Goal: Information Seeking & Learning: Learn about a topic

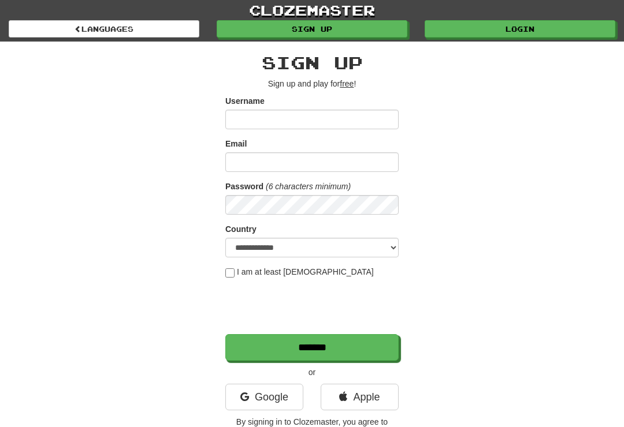
click at [526, 29] on link "Login" at bounding box center [520, 28] width 191 height 17
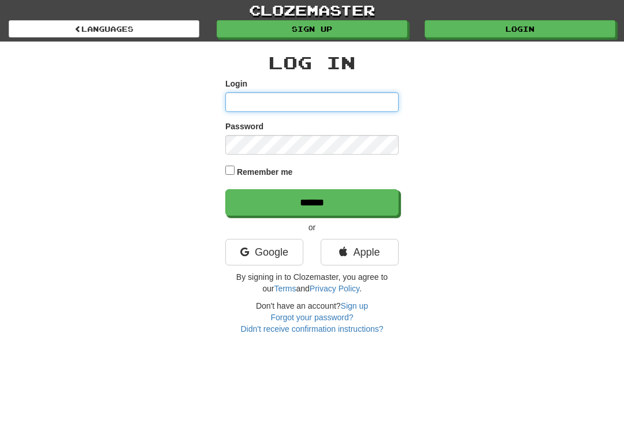
type input "**********"
click at [312, 202] on input "******" at bounding box center [311, 202] width 173 height 27
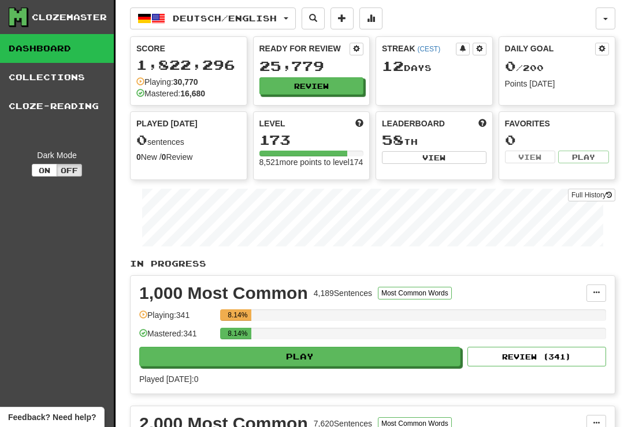
click at [319, 78] on button "Review" at bounding box center [311, 85] width 105 height 17
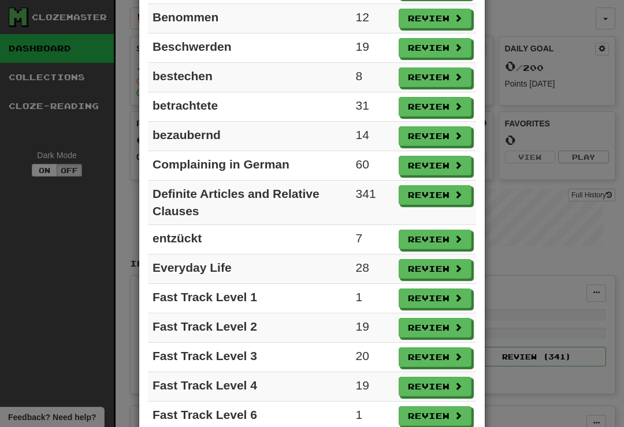
scroll to position [456, 0]
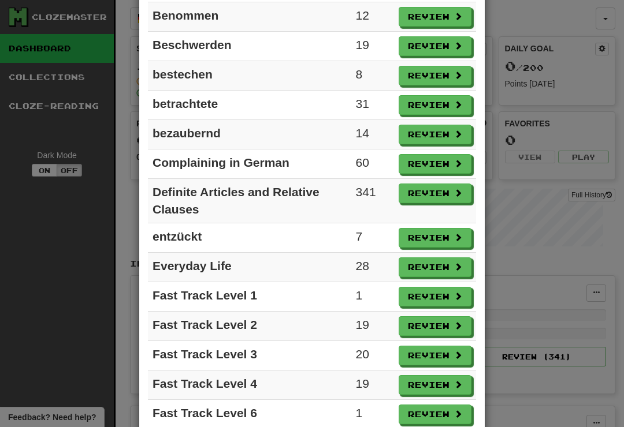
click at [439, 270] on button "Review" at bounding box center [435, 268] width 73 height 20
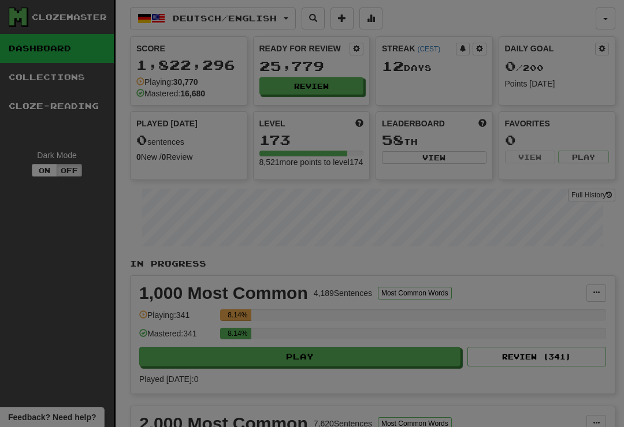
select select "**"
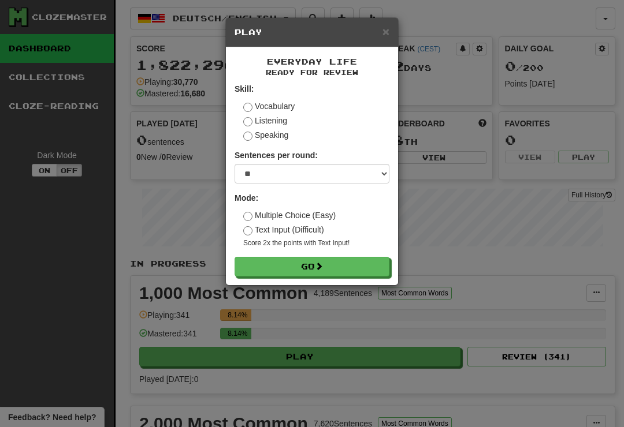
click at [351, 274] on button "Go" at bounding box center [312, 267] width 155 height 20
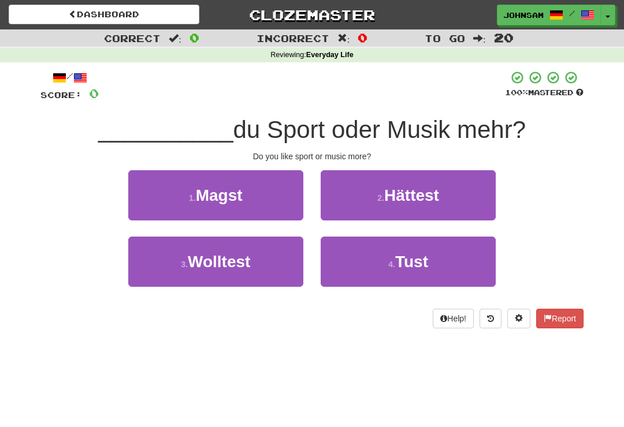
click at [256, 197] on button "1 . Magst" at bounding box center [215, 195] width 175 height 50
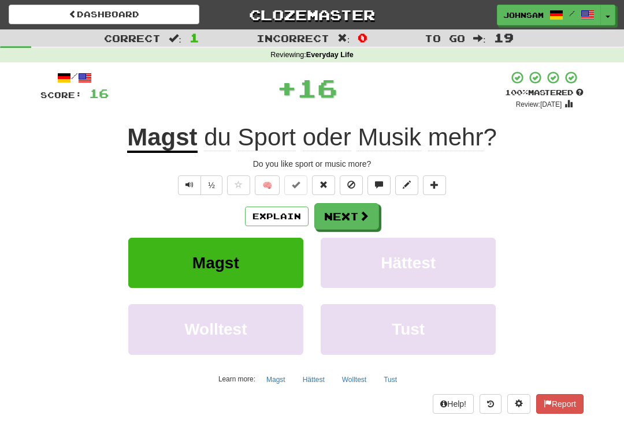
click at [353, 214] on button "Next" at bounding box center [346, 216] width 65 height 27
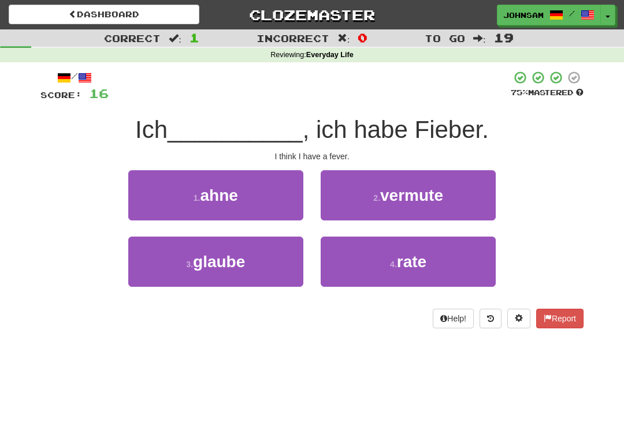
click at [395, 195] on span "vermute" at bounding box center [411, 196] width 63 height 18
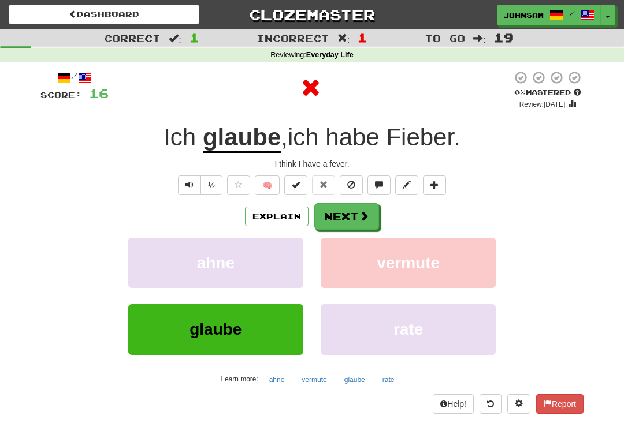
click at [183, 180] on button "Text-to-speech controls" at bounding box center [189, 186] width 23 height 20
click at [352, 215] on button "Next" at bounding box center [346, 216] width 65 height 27
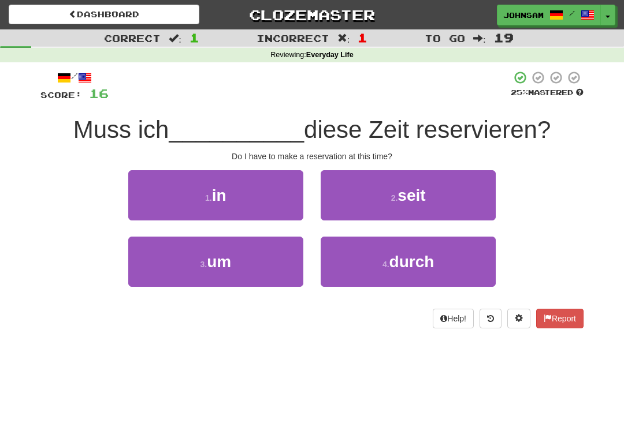
click at [253, 265] on button "3 . um" at bounding box center [215, 262] width 175 height 50
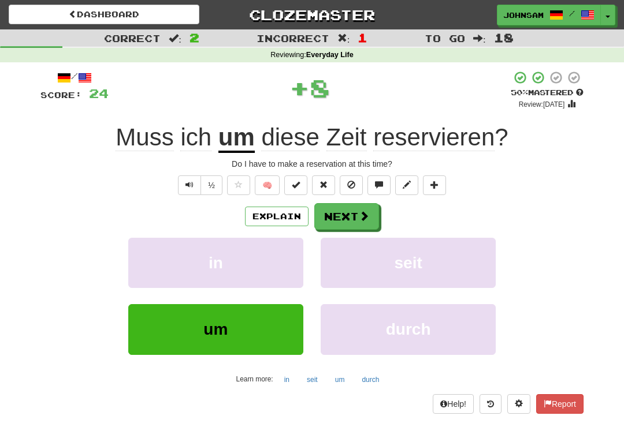
click at [348, 214] on button "Next" at bounding box center [346, 216] width 65 height 27
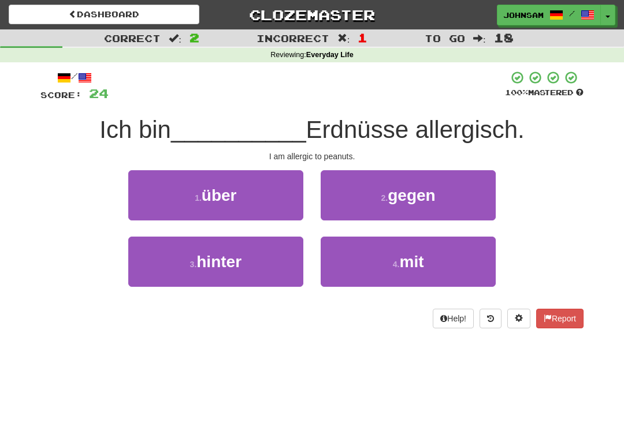
click at [384, 208] on button "2 . gegen" at bounding box center [408, 195] width 175 height 50
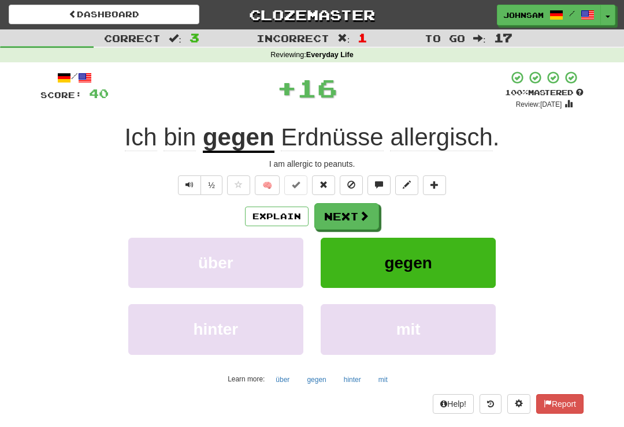
click at [348, 220] on button "Next" at bounding box center [346, 216] width 65 height 27
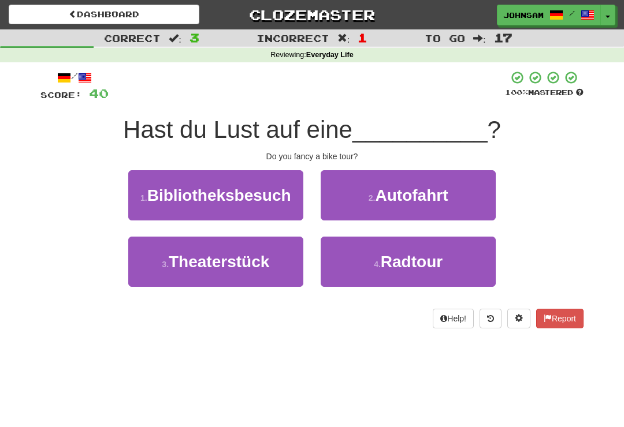
click at [360, 261] on button "4 . Radtour" at bounding box center [408, 262] width 175 height 50
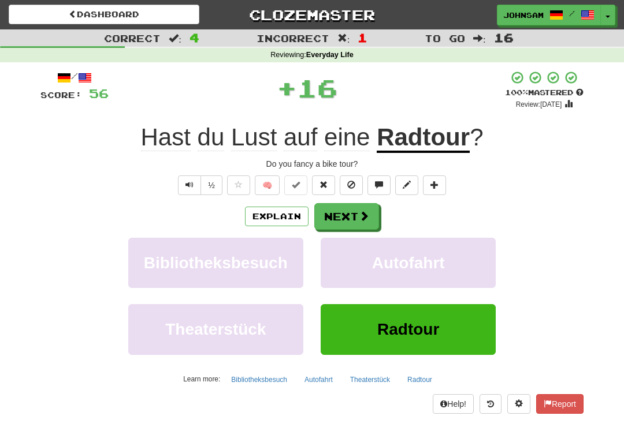
click at [352, 222] on button "Next" at bounding box center [346, 216] width 65 height 27
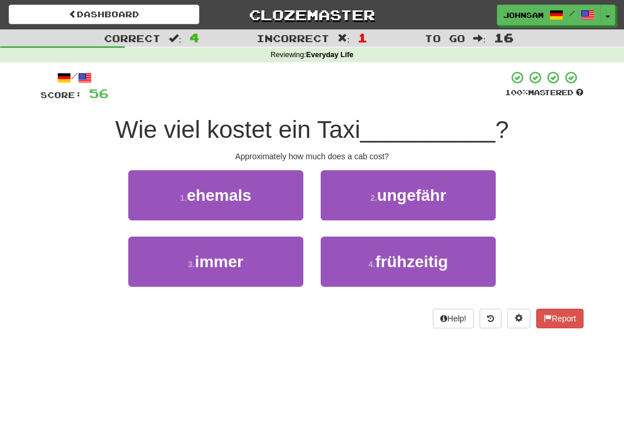
click at [395, 200] on span "ungefähr" at bounding box center [411, 196] width 69 height 18
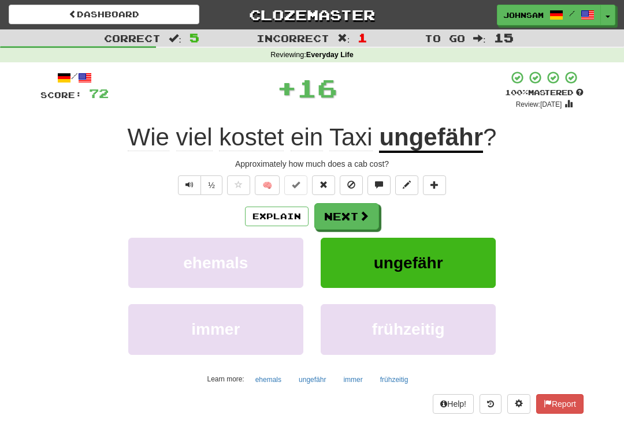
click at [356, 210] on button "Next" at bounding box center [346, 216] width 65 height 27
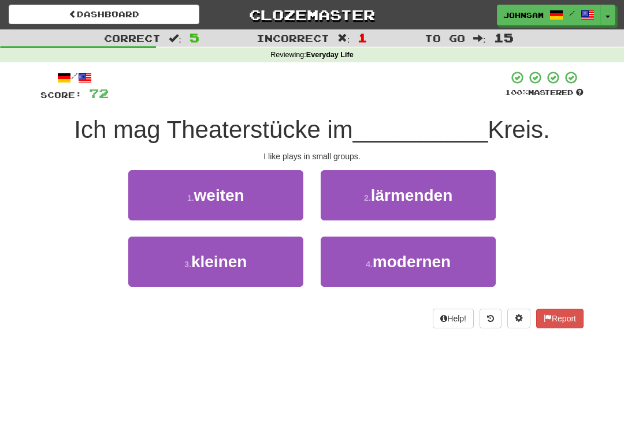
click at [253, 266] on button "3 . kleinen" at bounding box center [215, 262] width 175 height 50
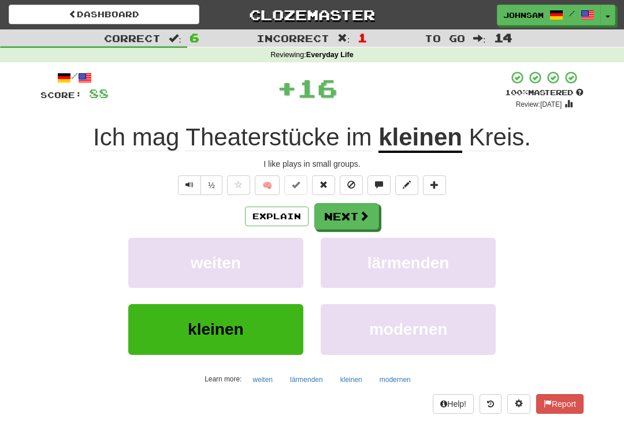
click at [347, 213] on button "Next" at bounding box center [346, 216] width 65 height 27
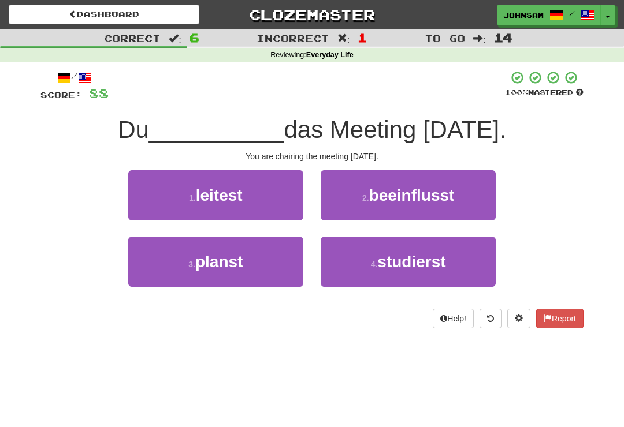
click at [266, 201] on button "1 . leitest" at bounding box center [215, 195] width 175 height 50
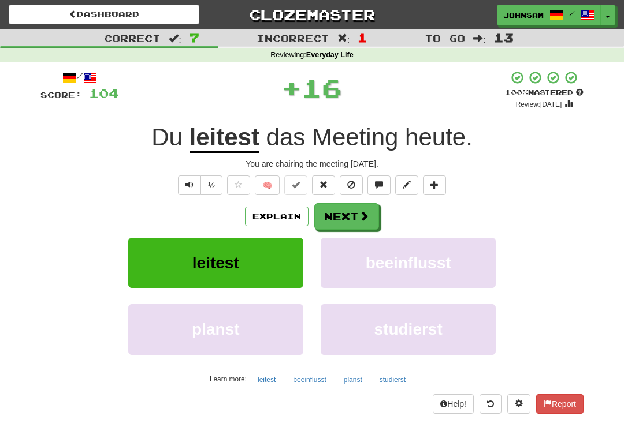
click at [359, 213] on span at bounding box center [364, 216] width 10 height 10
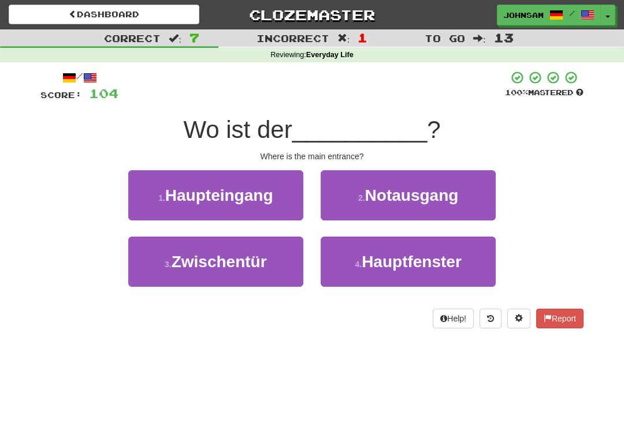
click at [267, 206] on button "1 . Haupteingang" at bounding box center [215, 195] width 175 height 50
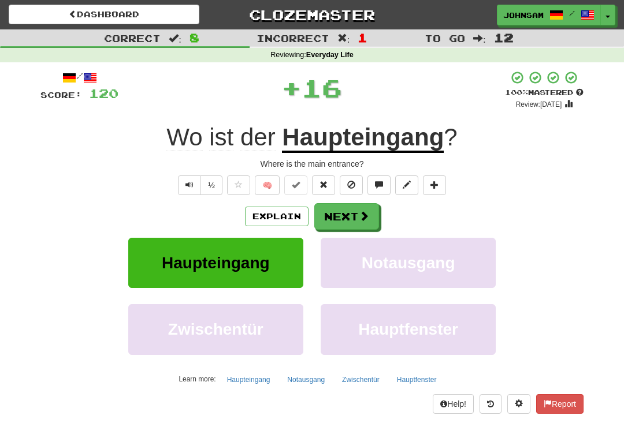
click at [349, 209] on button "Next" at bounding box center [346, 216] width 65 height 27
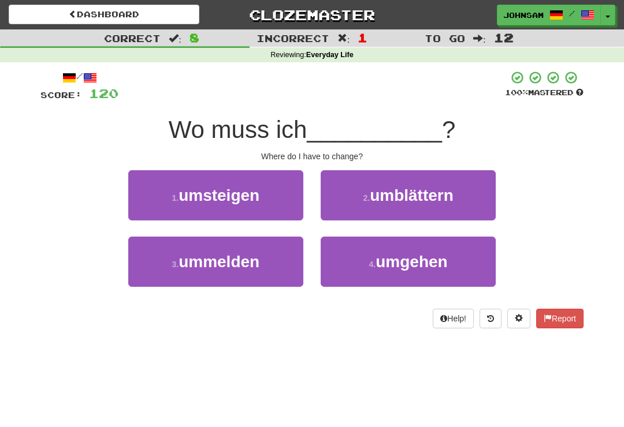
click at [269, 199] on button "1 . umsteigen" at bounding box center [215, 195] width 175 height 50
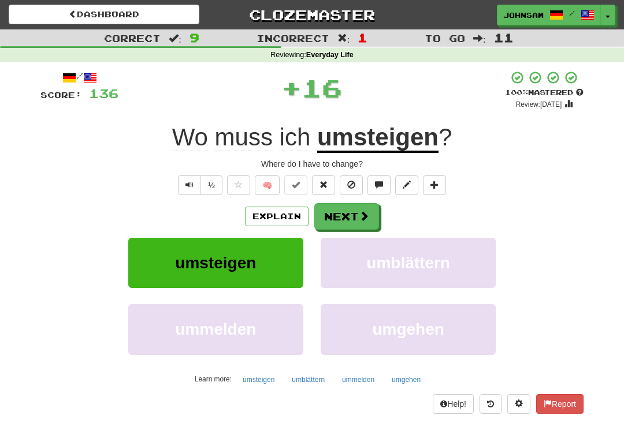
click at [345, 214] on button "Next" at bounding box center [346, 216] width 65 height 27
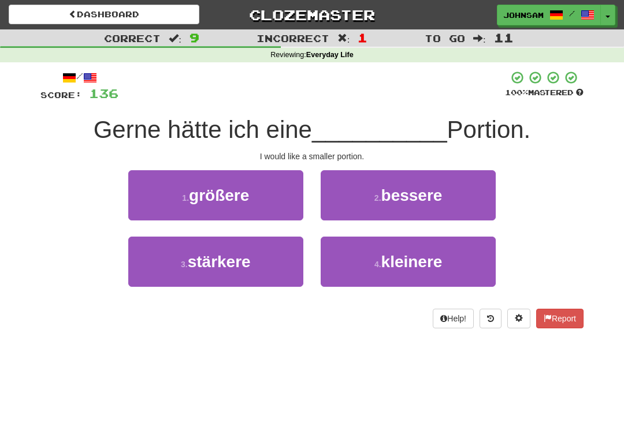
click at [354, 275] on button "4 . kleinere" at bounding box center [408, 262] width 175 height 50
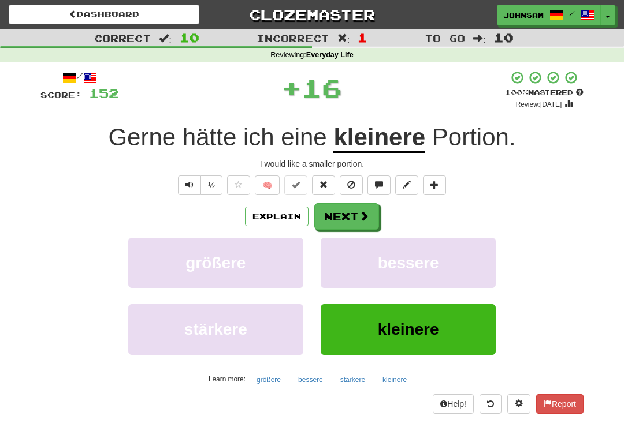
click at [355, 221] on button "Next" at bounding box center [346, 216] width 65 height 27
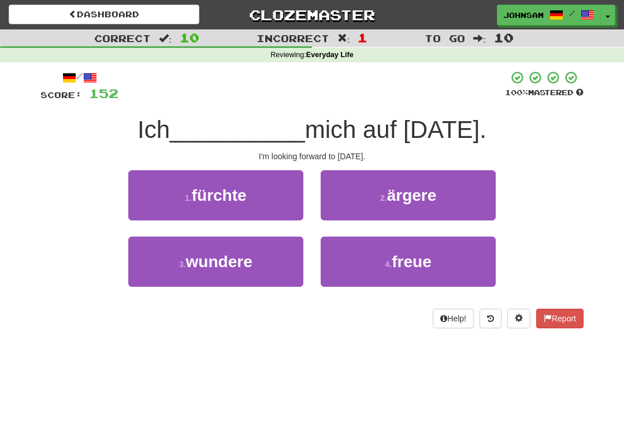
click at [377, 267] on button "4 . freue" at bounding box center [408, 262] width 175 height 50
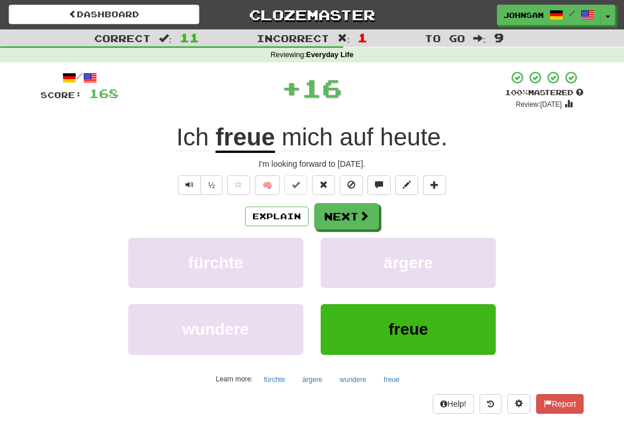
click at [350, 214] on button "Next" at bounding box center [346, 216] width 65 height 27
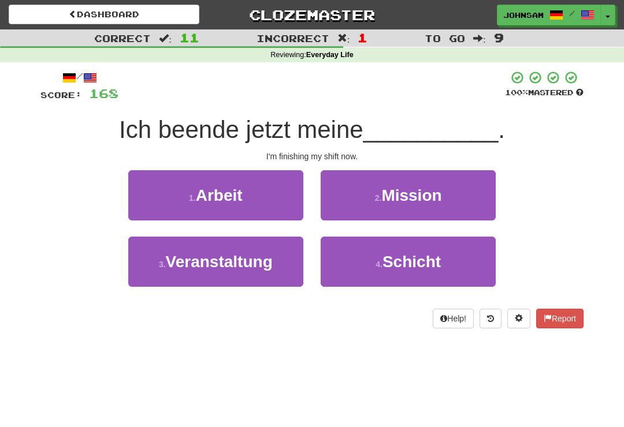
click at [367, 271] on button "4 . Schicht" at bounding box center [408, 262] width 175 height 50
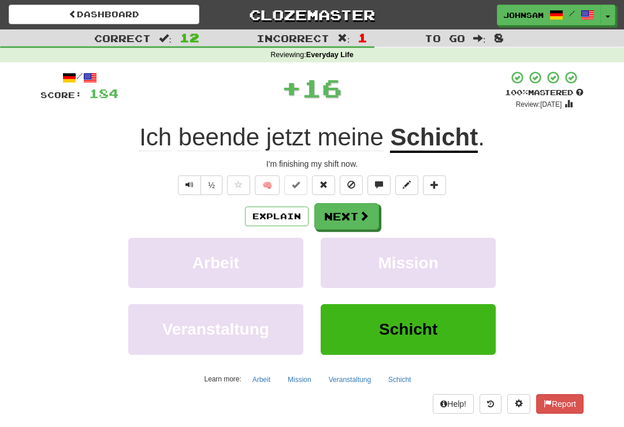
click at [356, 219] on button "Next" at bounding box center [346, 216] width 65 height 27
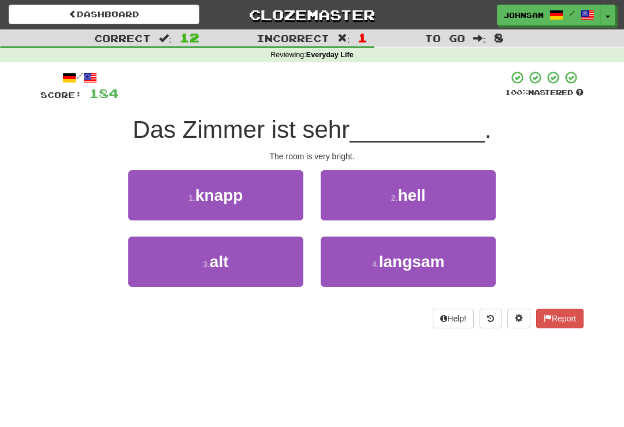
click at [384, 194] on button "2 . hell" at bounding box center [408, 195] width 175 height 50
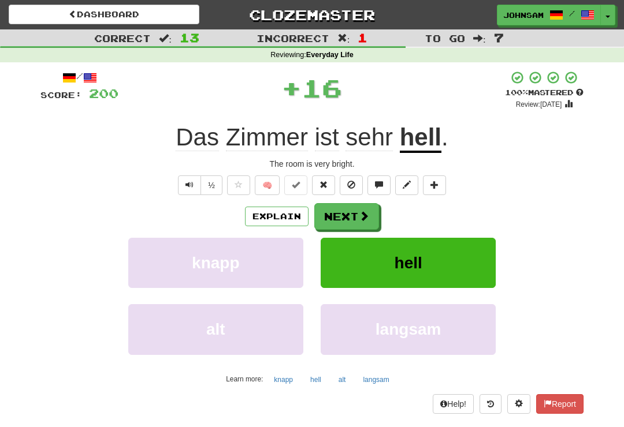
click at [356, 217] on button "Next" at bounding box center [346, 216] width 65 height 27
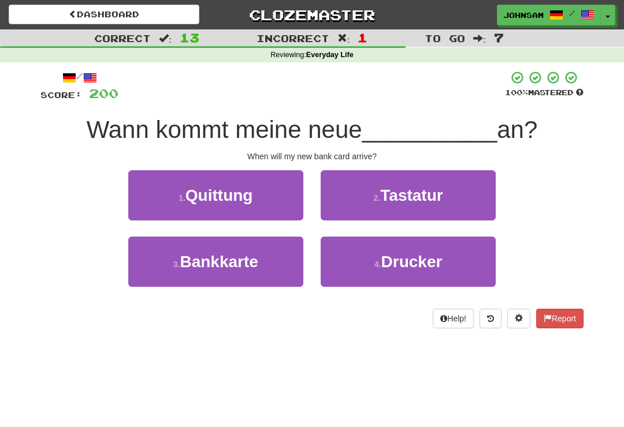
click at [266, 265] on button "3 . Bankkarte" at bounding box center [215, 262] width 175 height 50
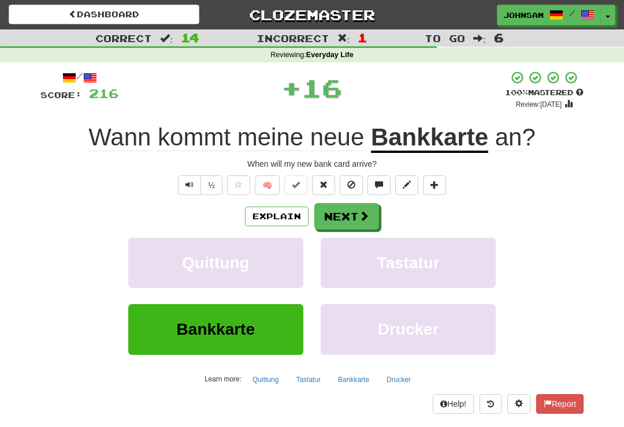
click at [348, 221] on button "Next" at bounding box center [346, 216] width 65 height 27
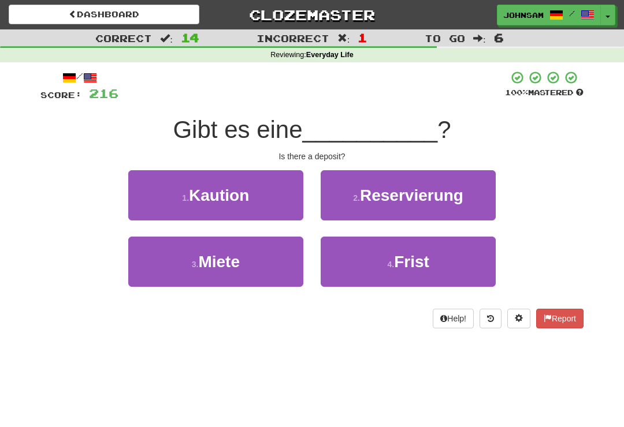
click at [261, 207] on button "1 . Kaution" at bounding box center [215, 195] width 175 height 50
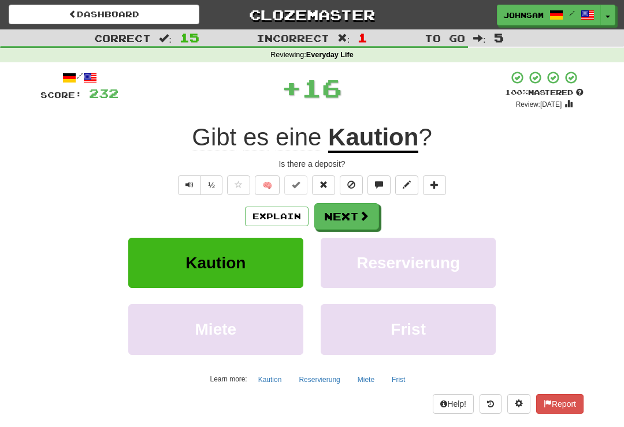
click at [353, 220] on button "Next" at bounding box center [346, 216] width 65 height 27
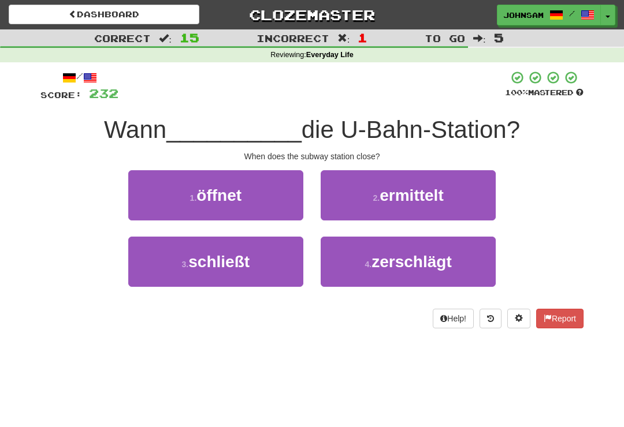
click at [259, 260] on button "3 . schließt" at bounding box center [215, 262] width 175 height 50
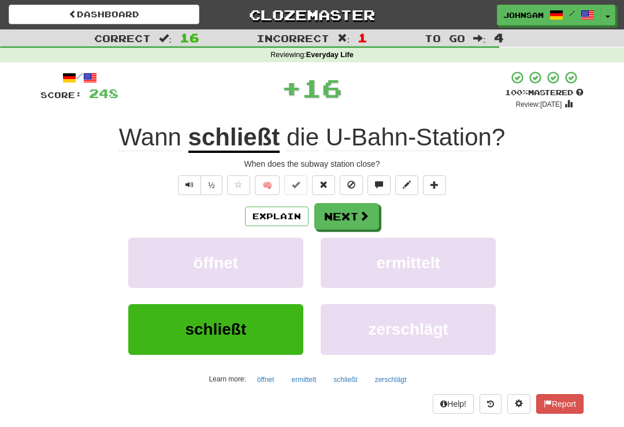
click at [353, 220] on button "Next" at bounding box center [346, 216] width 65 height 27
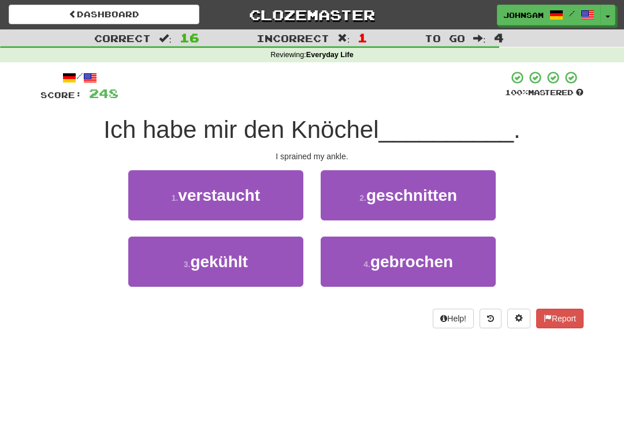
click at [265, 203] on button "1 . verstaucht" at bounding box center [215, 195] width 175 height 50
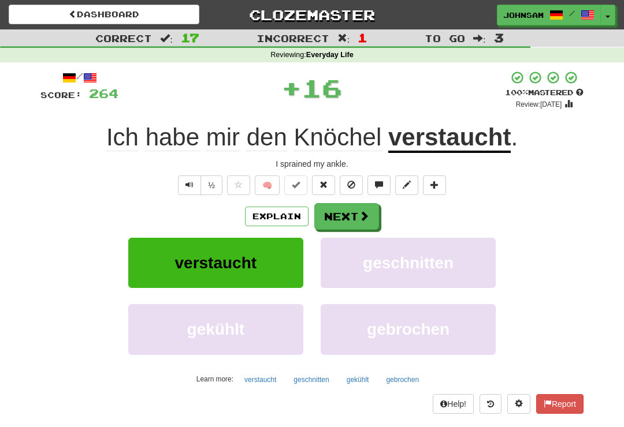
click at [352, 215] on button "Next" at bounding box center [346, 216] width 65 height 27
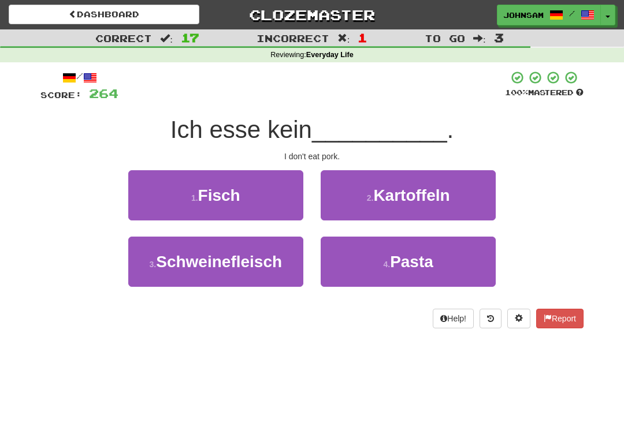
click at [260, 269] on span "Schweinefleisch" at bounding box center [219, 262] width 126 height 18
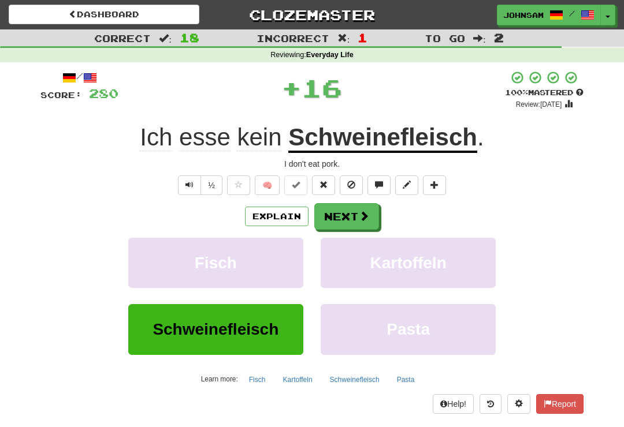
click at [345, 220] on button "Next" at bounding box center [346, 216] width 65 height 27
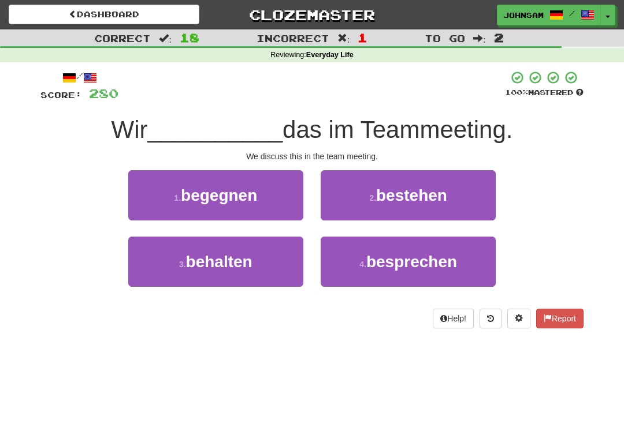
click at [382, 267] on span "besprechen" at bounding box center [411, 262] width 91 height 18
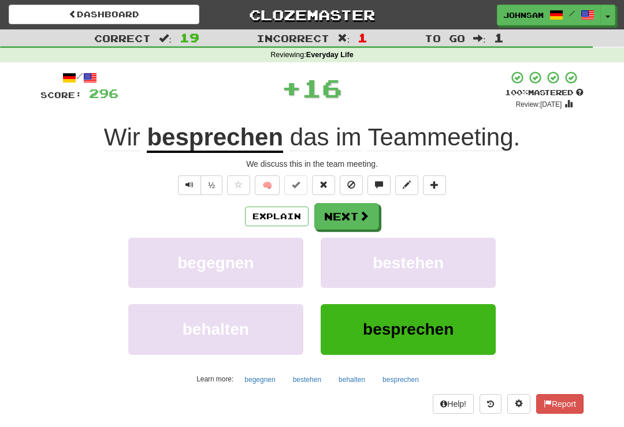
click at [361, 219] on span at bounding box center [364, 216] width 10 height 10
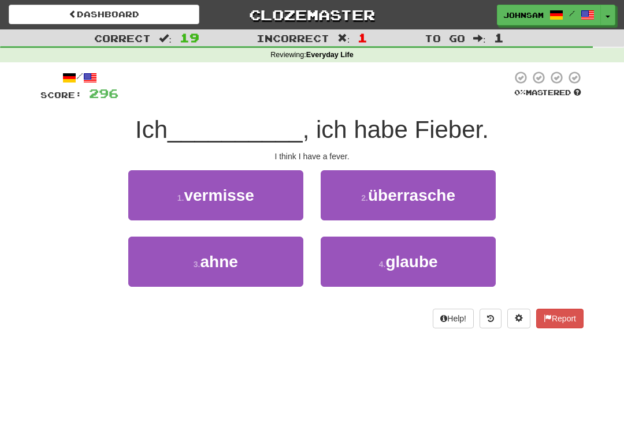
click at [375, 263] on button "4 . glaube" at bounding box center [408, 262] width 175 height 50
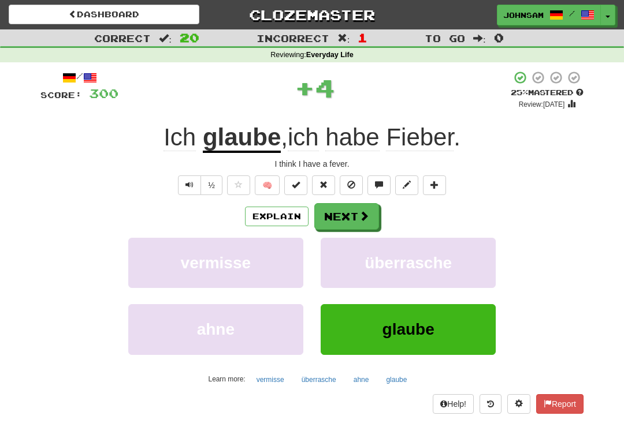
click at [362, 223] on button "Next" at bounding box center [346, 216] width 65 height 27
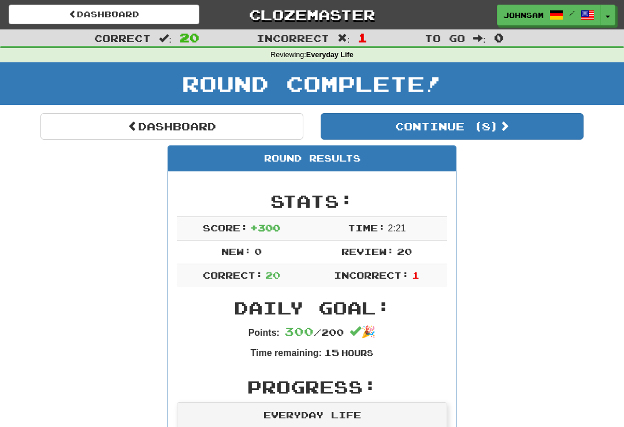
click at [470, 130] on button "Continue ( 8 )" at bounding box center [452, 126] width 263 height 27
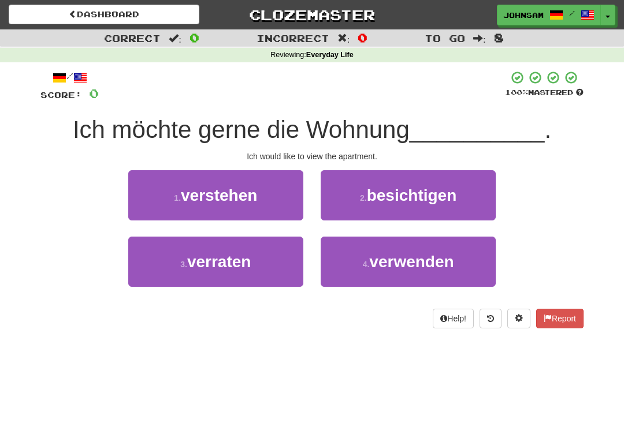
click at [273, 267] on button "3 . verraten" at bounding box center [215, 262] width 175 height 50
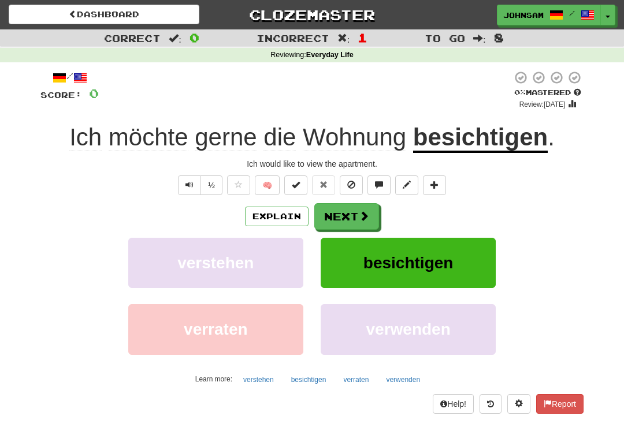
click at [187, 184] on span "Text-to-speech controls" at bounding box center [189, 185] width 8 height 8
click at [193, 187] on button "Text-to-speech controls" at bounding box center [189, 186] width 23 height 20
click at [365, 208] on button "Next" at bounding box center [346, 216] width 65 height 27
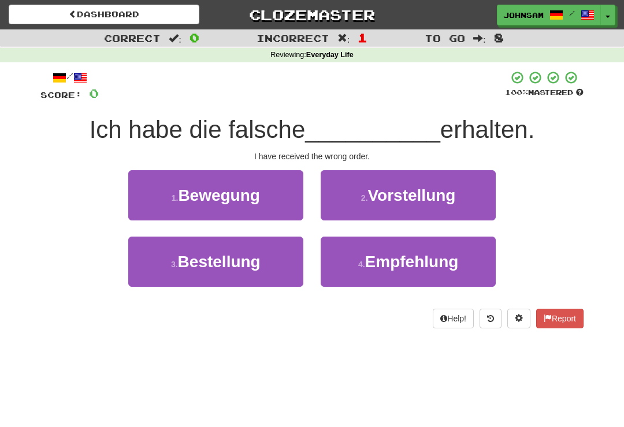
click at [273, 263] on button "3 . Bestellung" at bounding box center [215, 262] width 175 height 50
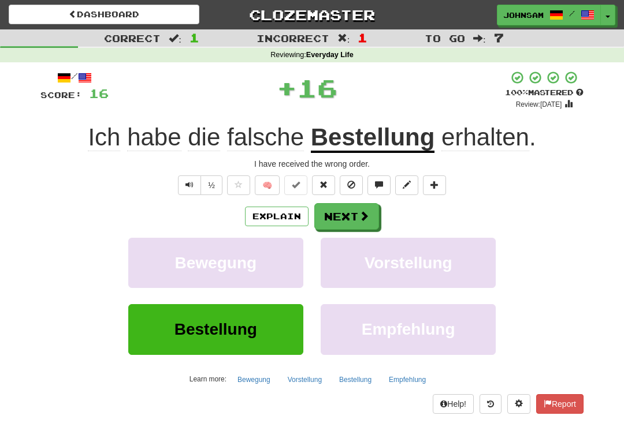
click at [366, 217] on span at bounding box center [364, 216] width 10 height 10
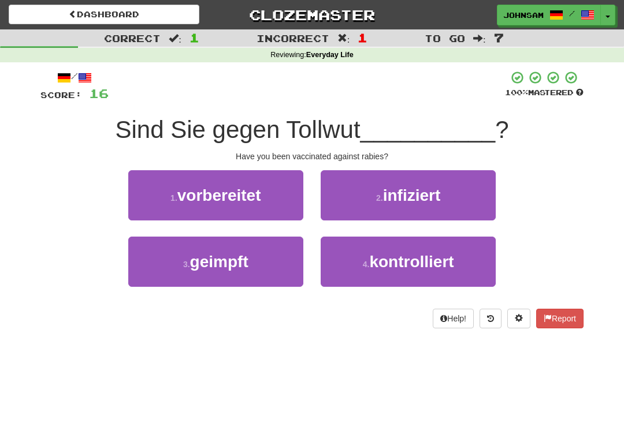
click at [278, 274] on button "3 . geimpft" at bounding box center [215, 262] width 175 height 50
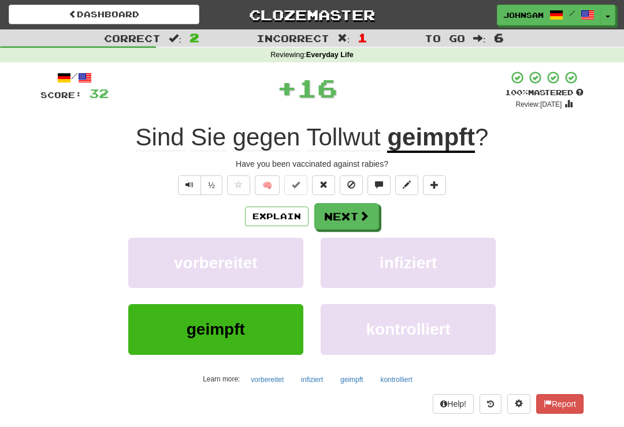
click at [360, 221] on span at bounding box center [364, 216] width 10 height 10
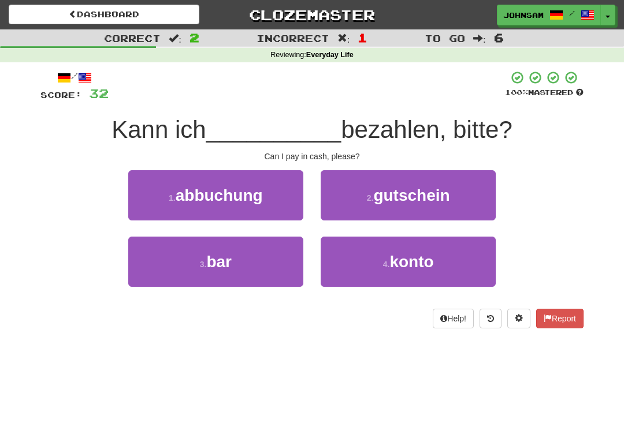
click at [285, 267] on button "3 . bar" at bounding box center [215, 262] width 175 height 50
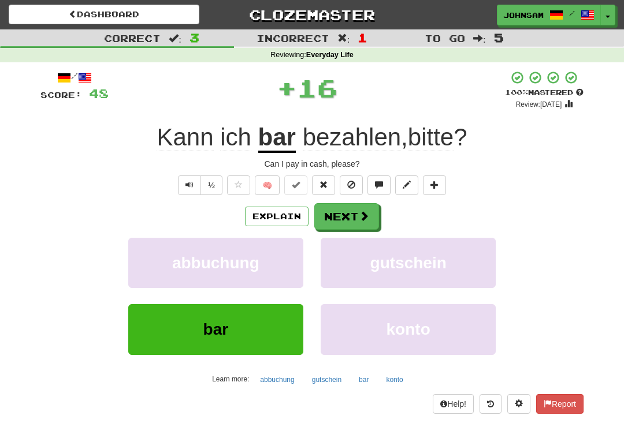
click at [362, 217] on span at bounding box center [364, 216] width 10 height 10
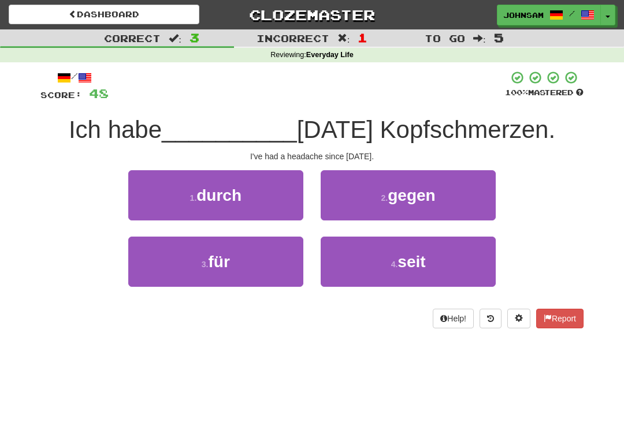
click at [373, 263] on button "4 . seit" at bounding box center [408, 262] width 175 height 50
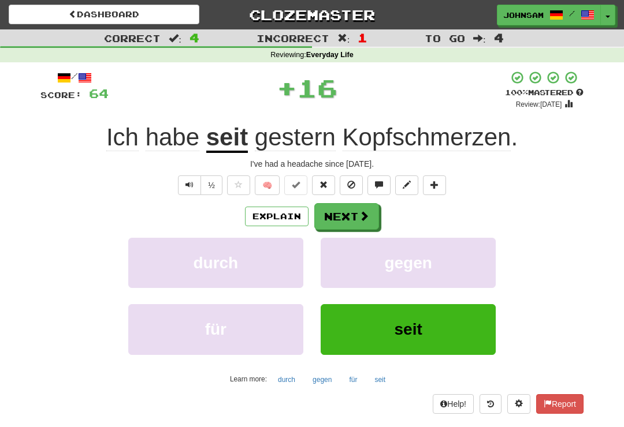
click at [363, 217] on span at bounding box center [364, 216] width 10 height 10
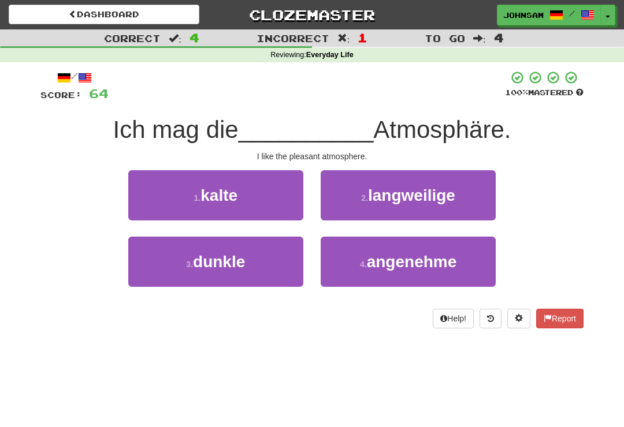
click at [360, 267] on small "4 ." at bounding box center [363, 264] width 7 height 9
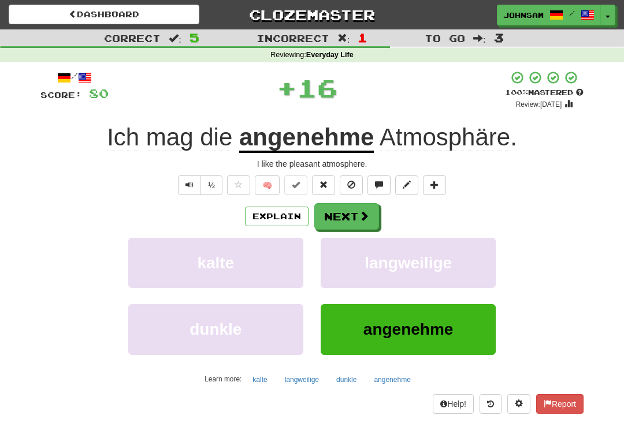
click at [359, 214] on span at bounding box center [364, 216] width 10 height 10
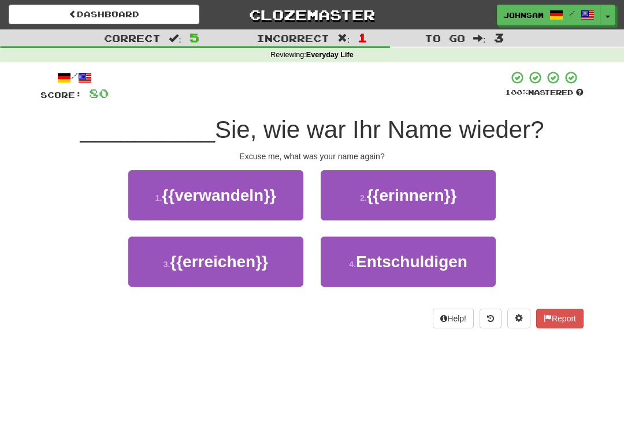
click at [364, 271] on button "4 . Entschuldigen" at bounding box center [408, 262] width 175 height 50
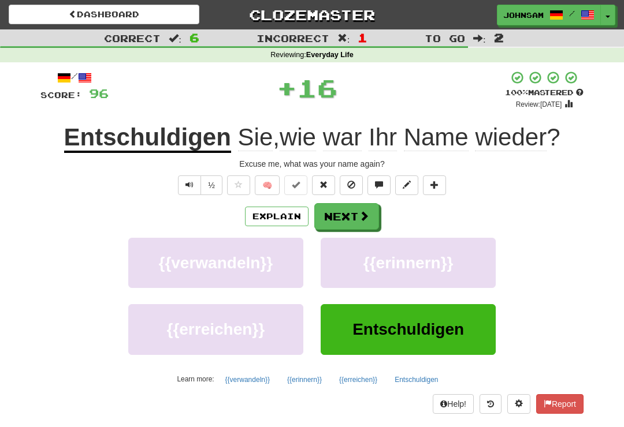
click at [358, 219] on button "Next" at bounding box center [346, 216] width 65 height 27
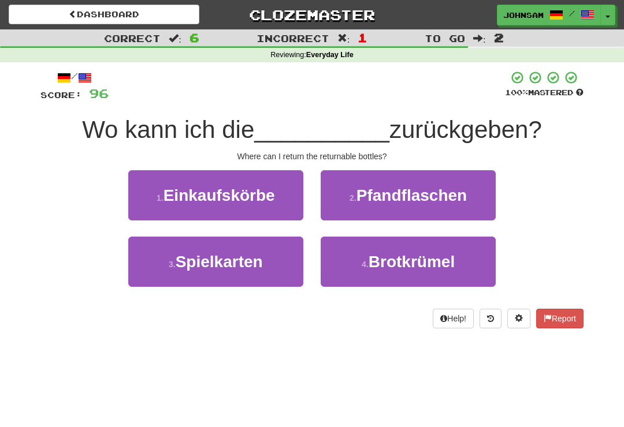
click at [409, 190] on span "Pfandflaschen" at bounding box center [411, 196] width 110 height 18
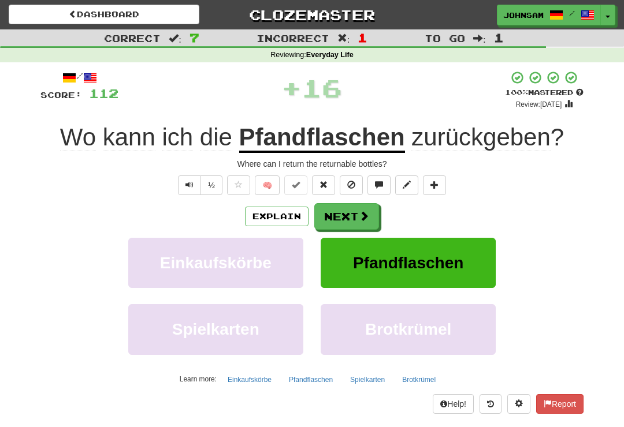
click at [355, 213] on button "Next" at bounding box center [346, 216] width 65 height 27
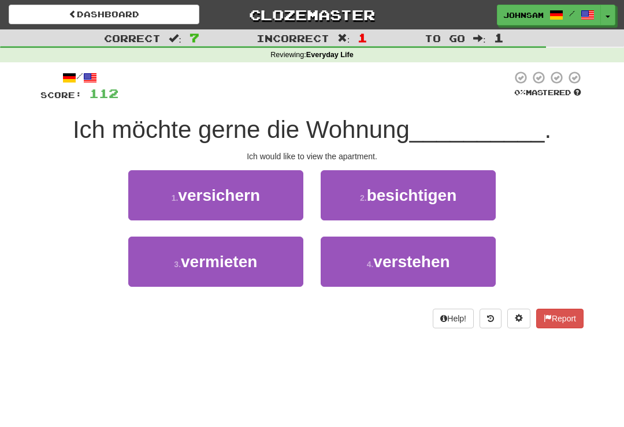
click at [392, 202] on span "besichtigen" at bounding box center [412, 196] width 90 height 18
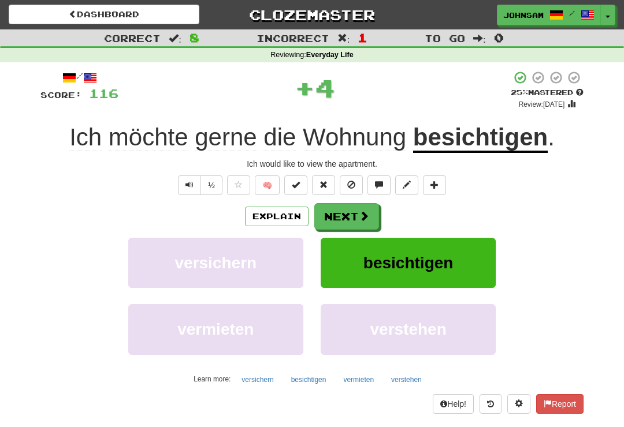
click at [358, 217] on button "Next" at bounding box center [346, 216] width 65 height 27
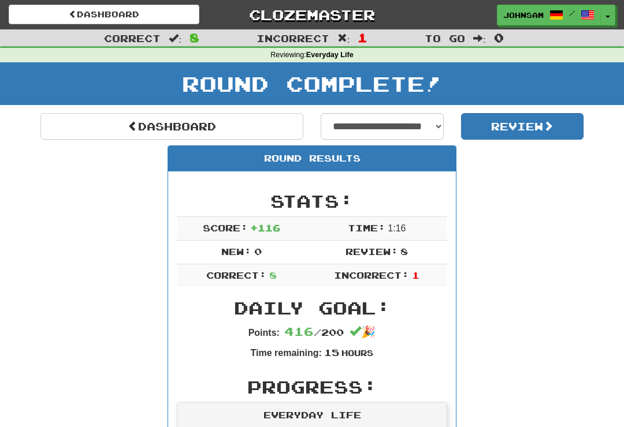
click at [505, 128] on button "Review" at bounding box center [522, 126] width 123 height 27
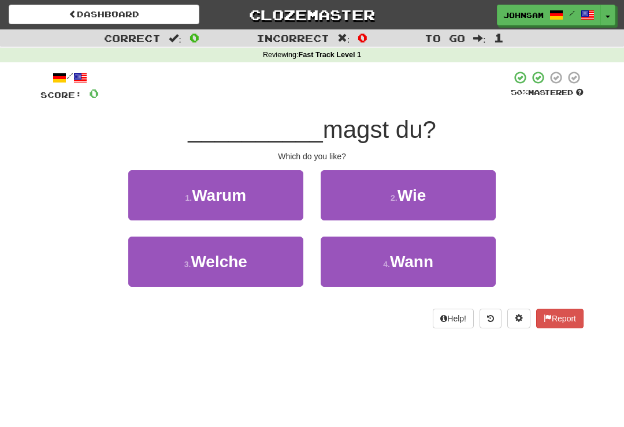
click at [255, 266] on button "3 . Welche" at bounding box center [215, 262] width 175 height 50
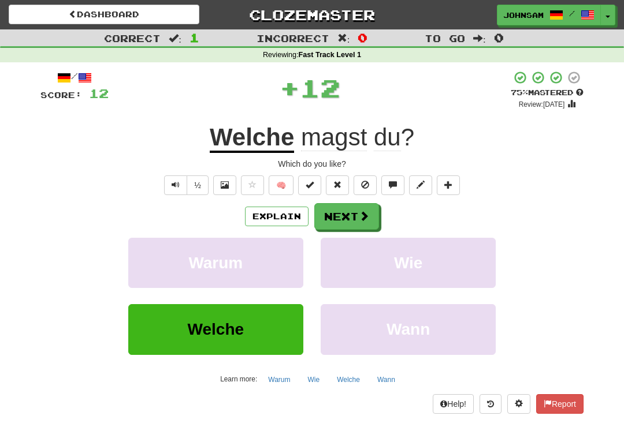
click at [353, 211] on button "Next" at bounding box center [346, 216] width 65 height 27
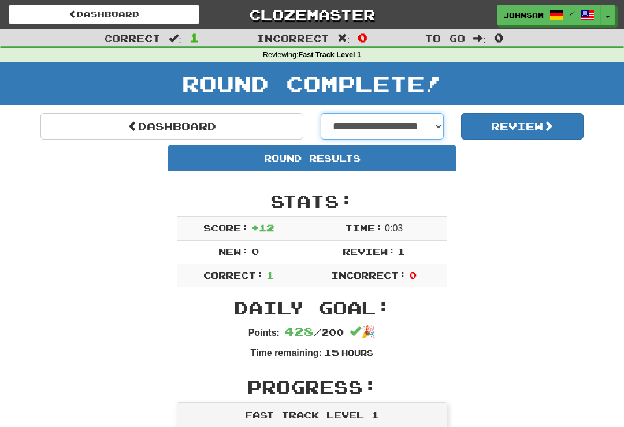
click at [431, 126] on select "**********" at bounding box center [382, 126] width 123 height 27
select select "**********"
click at [511, 135] on button "Review" at bounding box center [522, 126] width 123 height 27
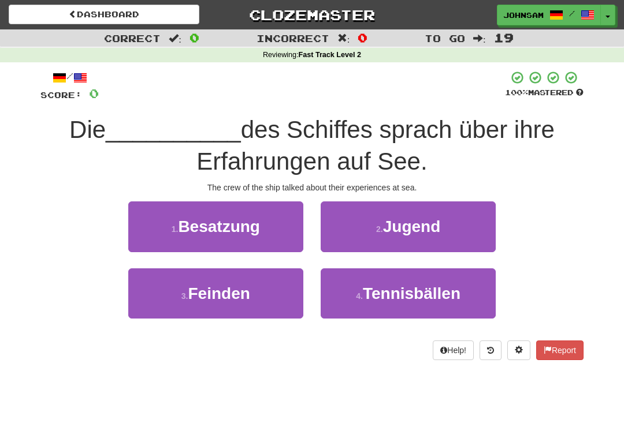
click at [255, 226] on span "Besatzung" at bounding box center [219, 227] width 82 height 18
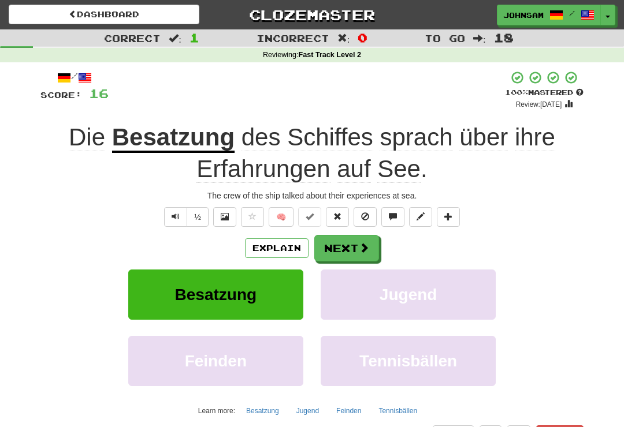
click at [353, 244] on button "Next" at bounding box center [346, 248] width 65 height 27
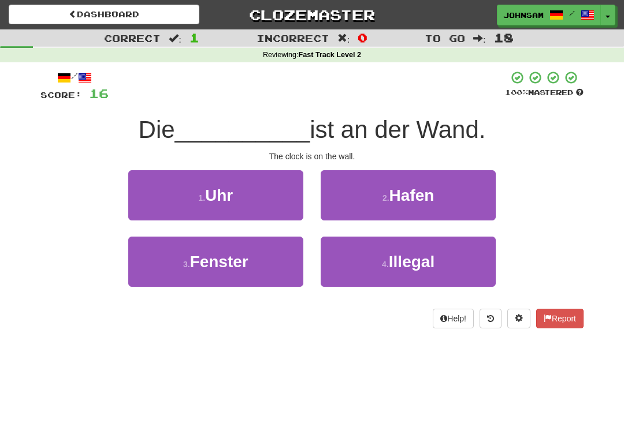
click at [270, 206] on button "1 . Uhr" at bounding box center [215, 195] width 175 height 50
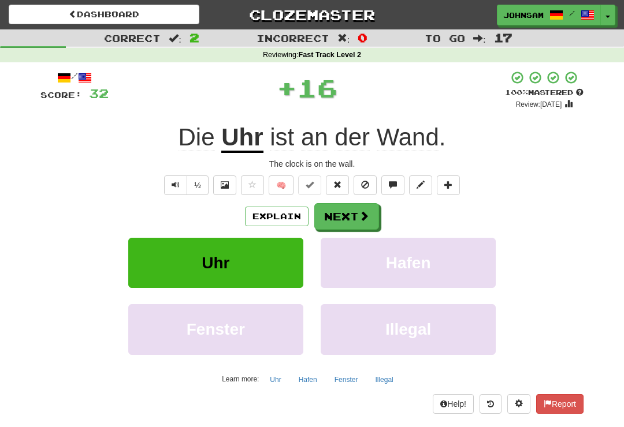
click at [352, 214] on button "Next" at bounding box center [346, 216] width 65 height 27
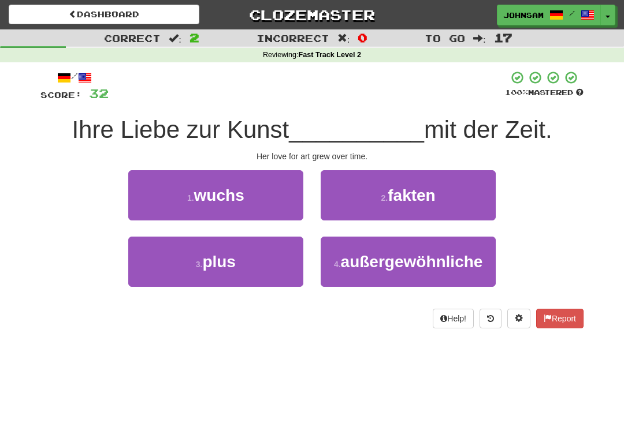
click at [271, 199] on button "1 . wuchs" at bounding box center [215, 195] width 175 height 50
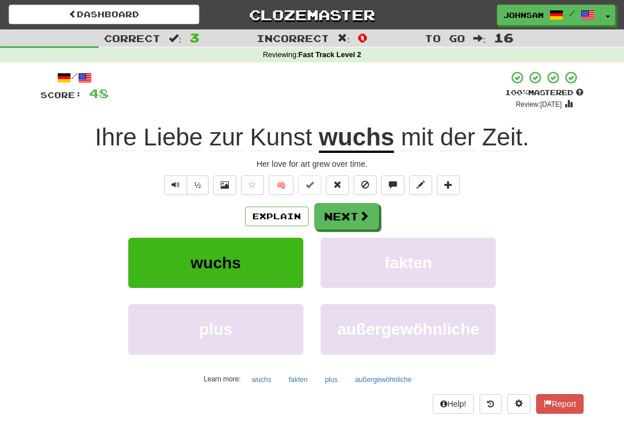
click at [352, 219] on button "Next" at bounding box center [346, 216] width 65 height 27
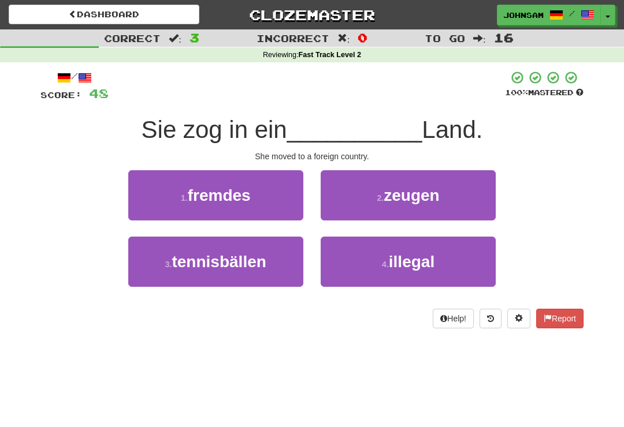
click at [271, 202] on button "1 . fremdes" at bounding box center [215, 195] width 175 height 50
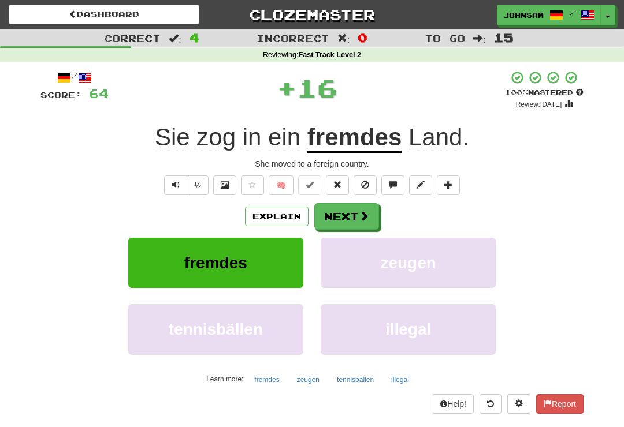
click at [355, 211] on button "Next" at bounding box center [346, 216] width 65 height 27
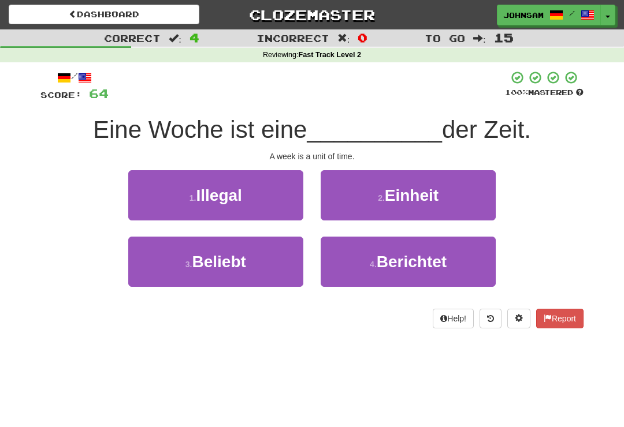
click at [382, 196] on small "2 ." at bounding box center [381, 197] width 7 height 9
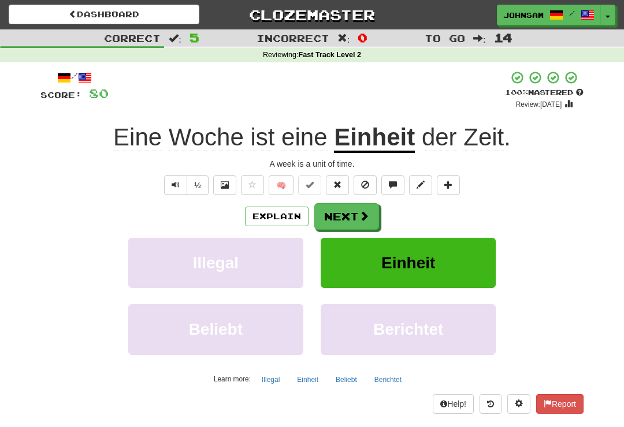
click at [352, 213] on button "Next" at bounding box center [346, 216] width 65 height 27
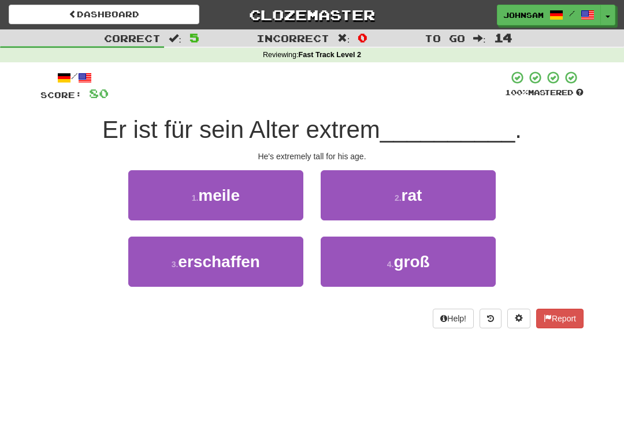
click at [355, 260] on button "4 . groß" at bounding box center [408, 262] width 175 height 50
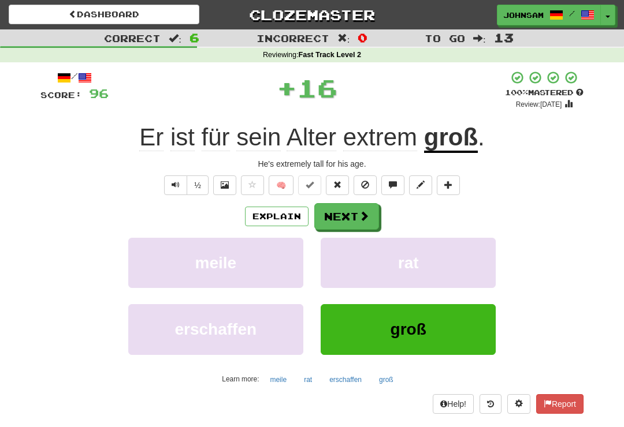
click at [351, 216] on button "Next" at bounding box center [346, 216] width 65 height 27
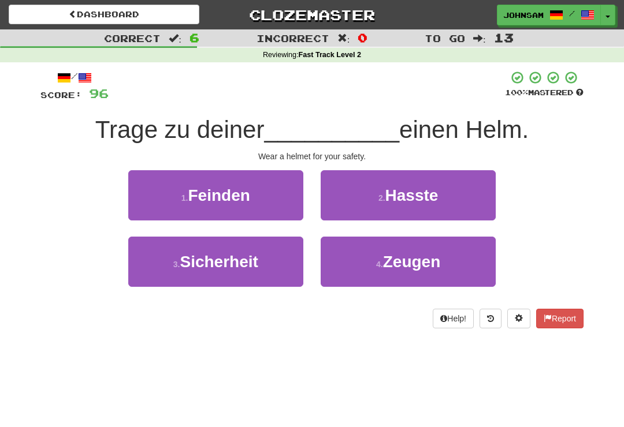
click at [270, 263] on button "3 . Sicherheit" at bounding box center [215, 262] width 175 height 50
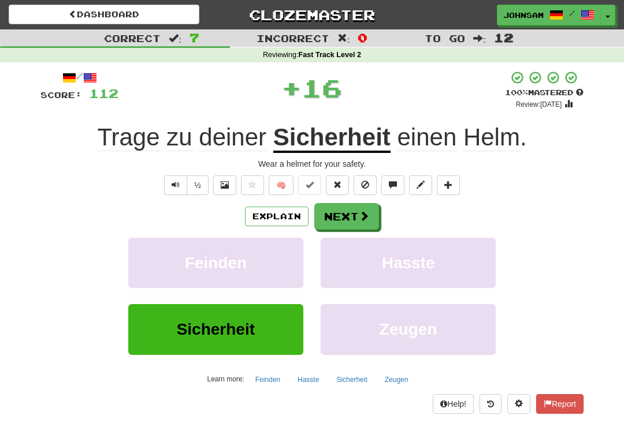
click at [354, 218] on button "Next" at bounding box center [346, 216] width 65 height 27
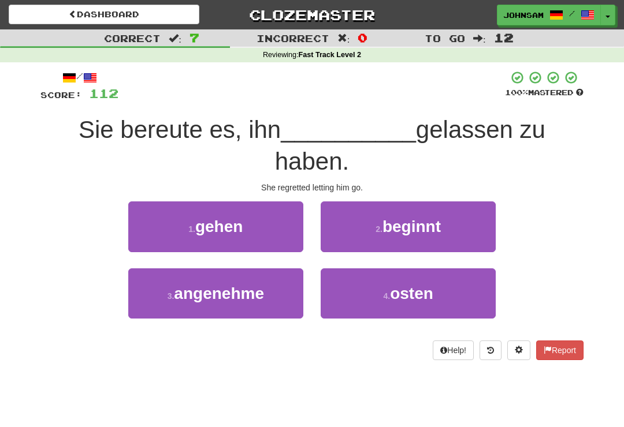
click at [258, 236] on button "1 . gehen" at bounding box center [215, 227] width 175 height 50
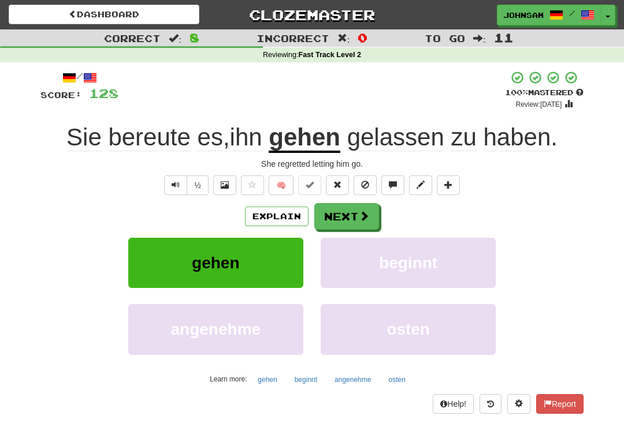
click at [355, 214] on button "Next" at bounding box center [346, 216] width 65 height 27
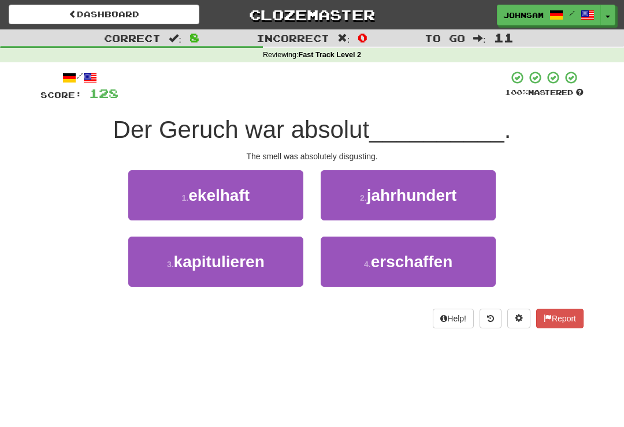
click at [269, 204] on button "1 . ekelhaft" at bounding box center [215, 195] width 175 height 50
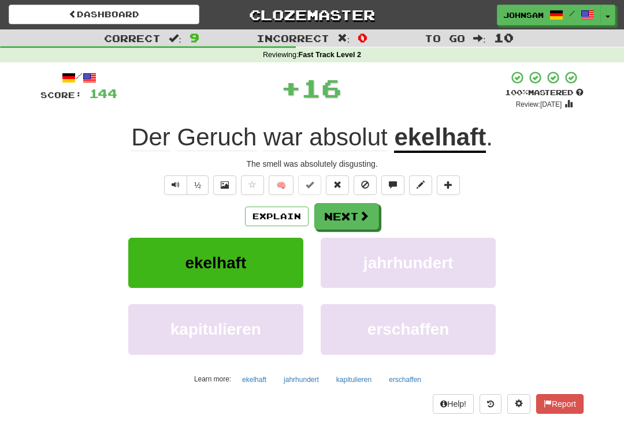
click at [349, 216] on button "Next" at bounding box center [346, 216] width 65 height 27
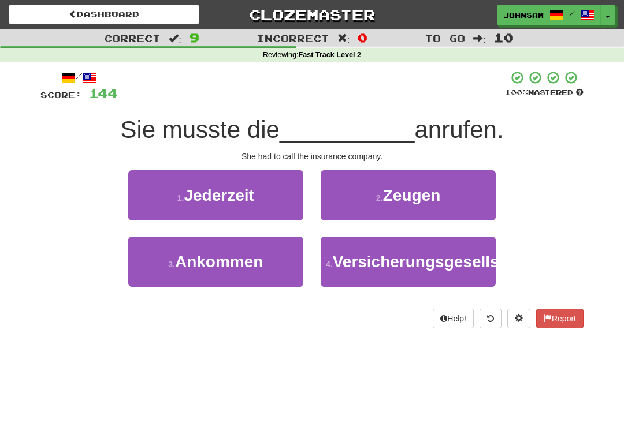
click at [339, 271] on span "Versicherungsgesellschaft" at bounding box center [435, 262] width 205 height 18
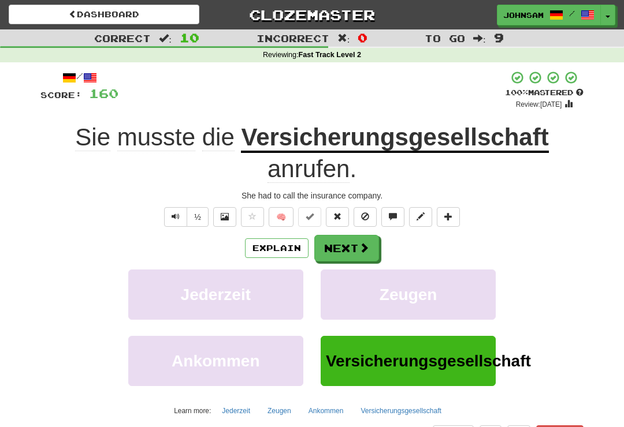
click at [353, 247] on button "Next" at bounding box center [346, 248] width 65 height 27
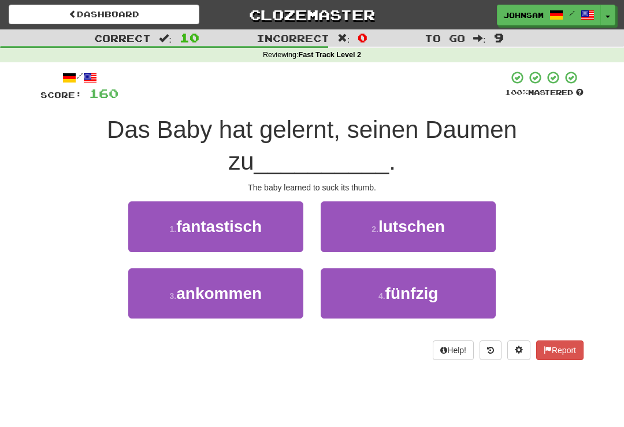
click at [378, 232] on small "2 ." at bounding box center [374, 229] width 7 height 9
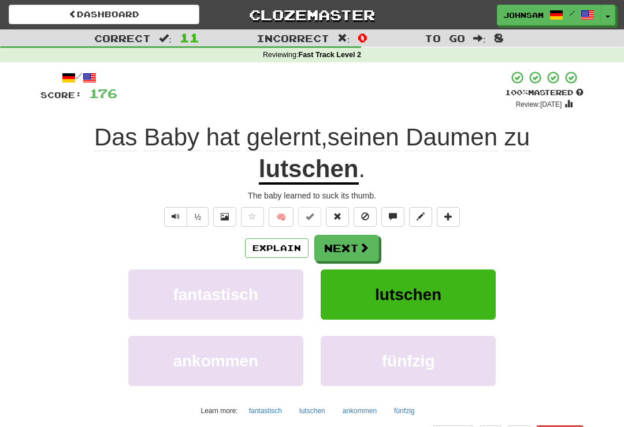
click at [351, 245] on button "Next" at bounding box center [346, 248] width 65 height 27
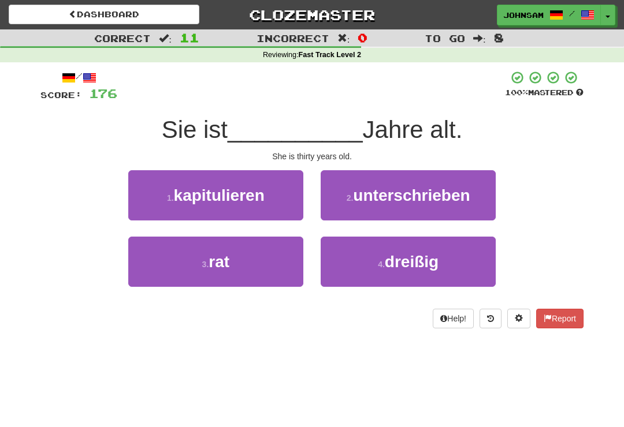
click at [362, 263] on button "4 . dreißig" at bounding box center [408, 262] width 175 height 50
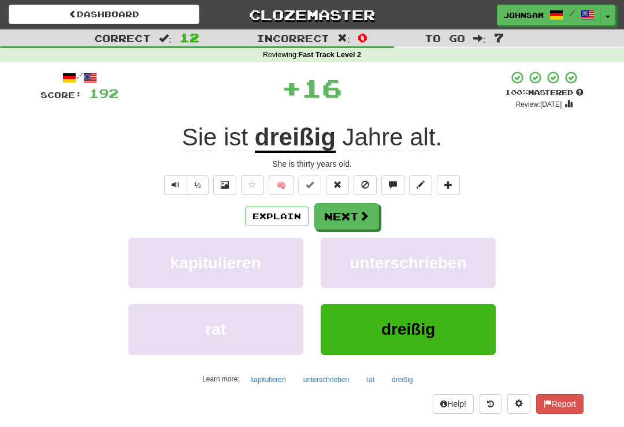
click at [363, 226] on button "Next" at bounding box center [346, 216] width 65 height 27
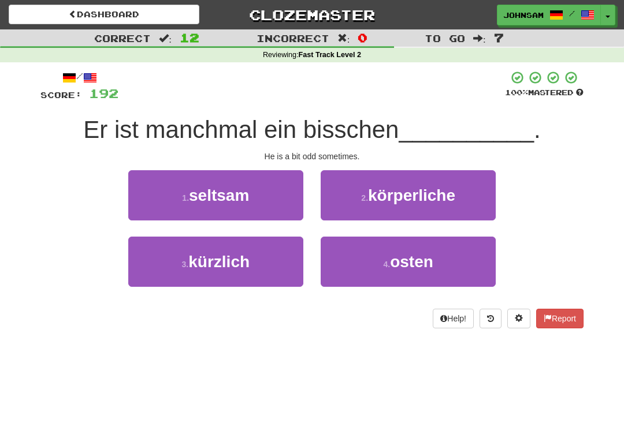
click at [254, 197] on button "1 . seltsam" at bounding box center [215, 195] width 175 height 50
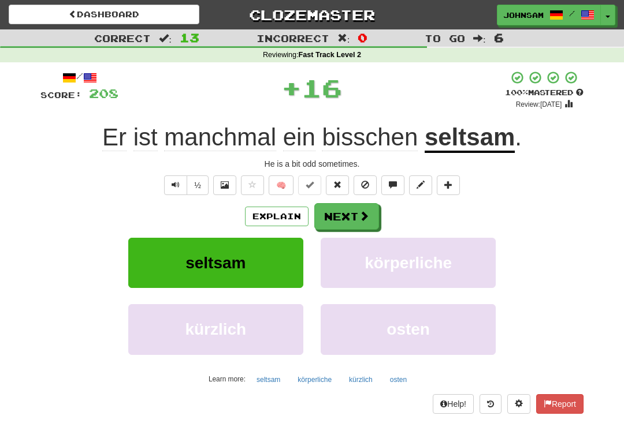
click at [355, 210] on button "Next" at bounding box center [346, 216] width 65 height 27
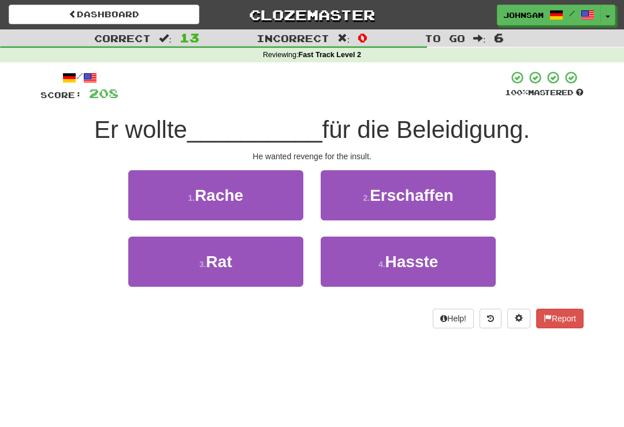
click at [251, 197] on button "1 . Rache" at bounding box center [215, 195] width 175 height 50
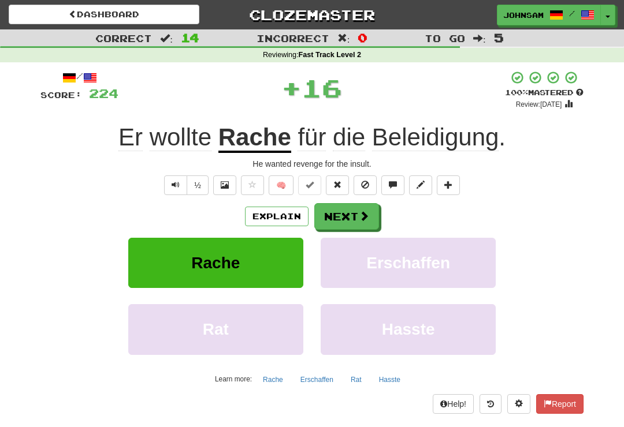
click at [349, 212] on button "Next" at bounding box center [346, 216] width 65 height 27
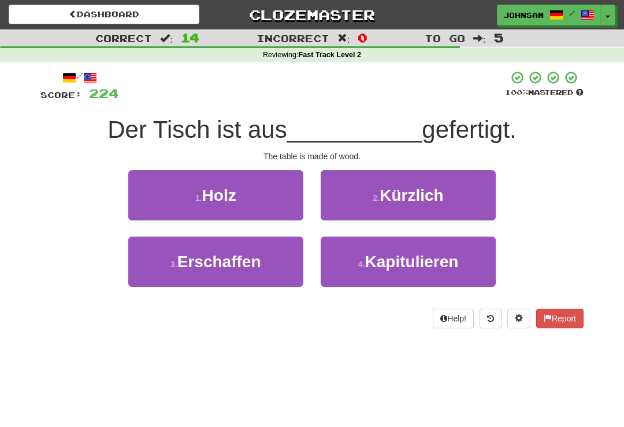
click at [261, 203] on button "1 . Holz" at bounding box center [215, 195] width 175 height 50
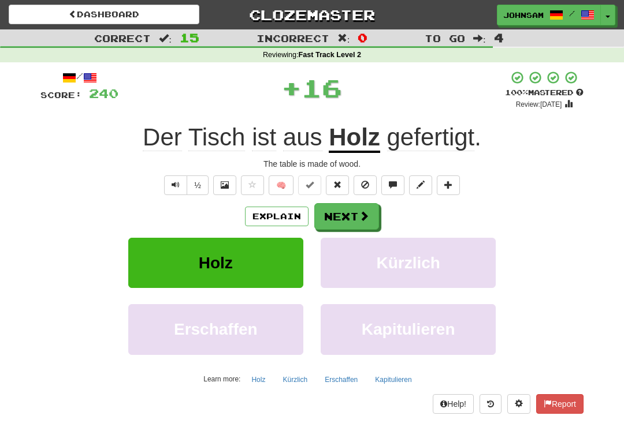
click at [359, 211] on span at bounding box center [364, 216] width 10 height 10
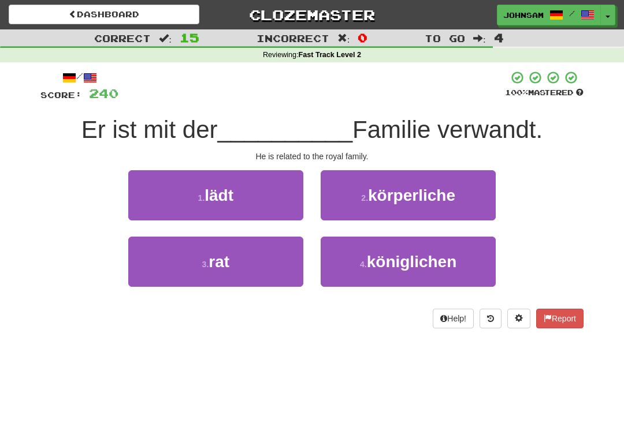
click at [363, 269] on button "4 . königlichen" at bounding box center [408, 262] width 175 height 50
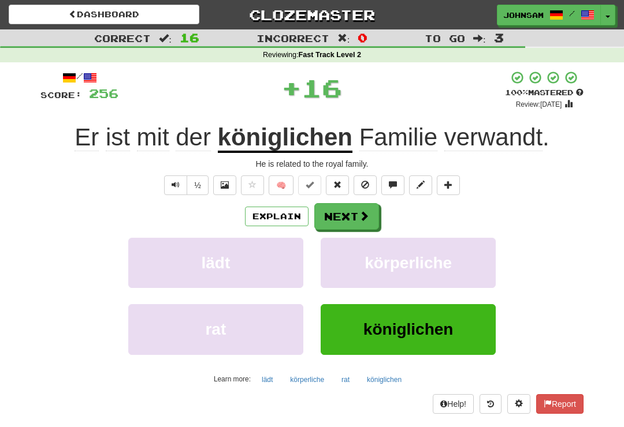
click at [353, 215] on button "Next" at bounding box center [346, 216] width 65 height 27
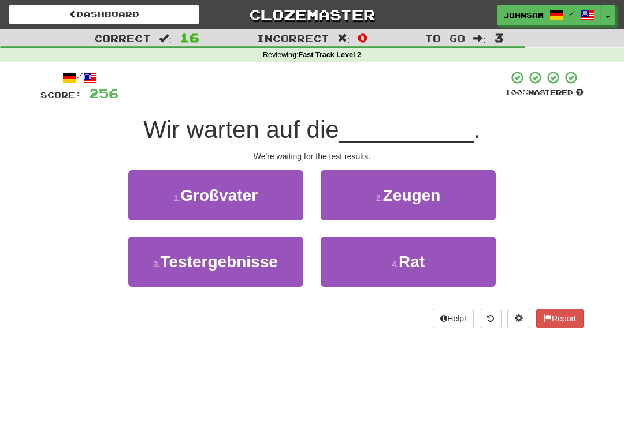
click at [250, 269] on span "Testergebnisse" at bounding box center [218, 262] width 117 height 18
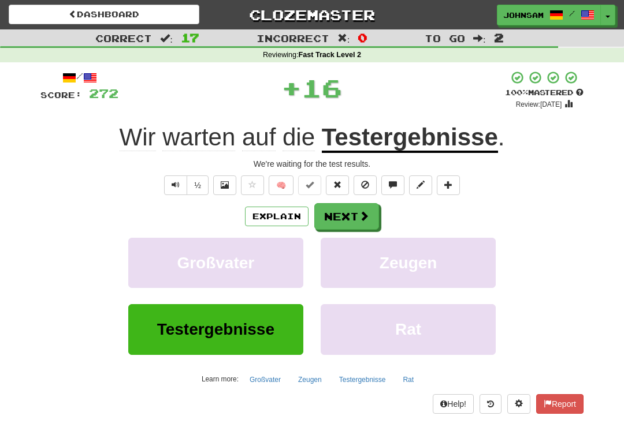
click at [356, 210] on button "Next" at bounding box center [346, 216] width 65 height 27
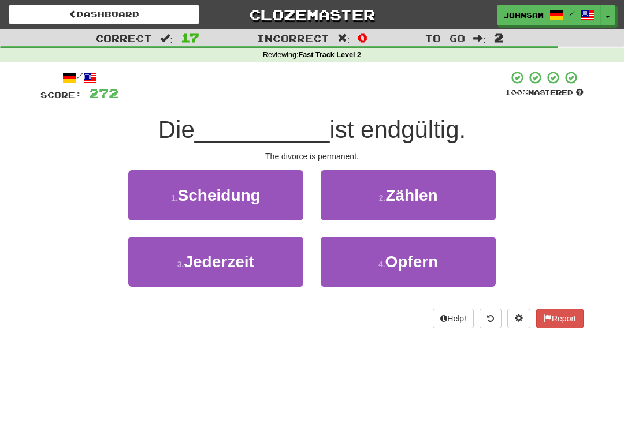
click at [255, 198] on span "Scheidung" at bounding box center [219, 196] width 83 height 18
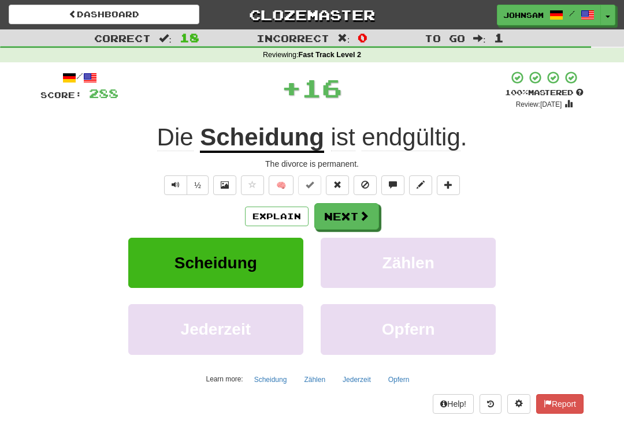
click at [358, 213] on button "Next" at bounding box center [346, 216] width 65 height 27
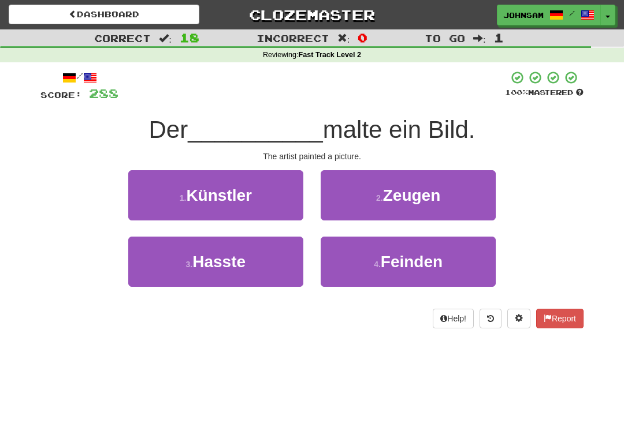
click at [263, 200] on button "1 . Künstler" at bounding box center [215, 195] width 175 height 50
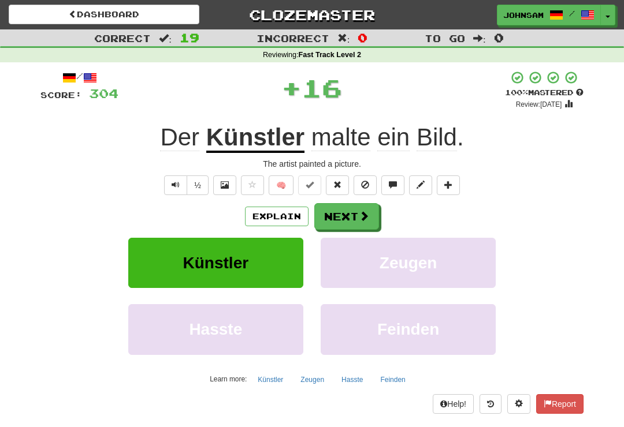
click at [351, 215] on button "Next" at bounding box center [346, 216] width 65 height 27
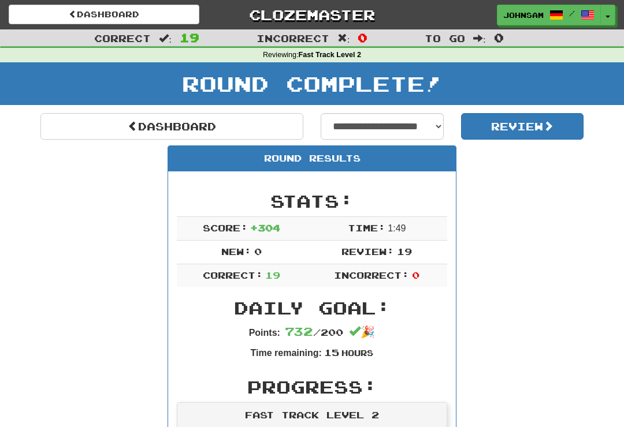
click at [132, 121] on span at bounding box center [133, 126] width 10 height 10
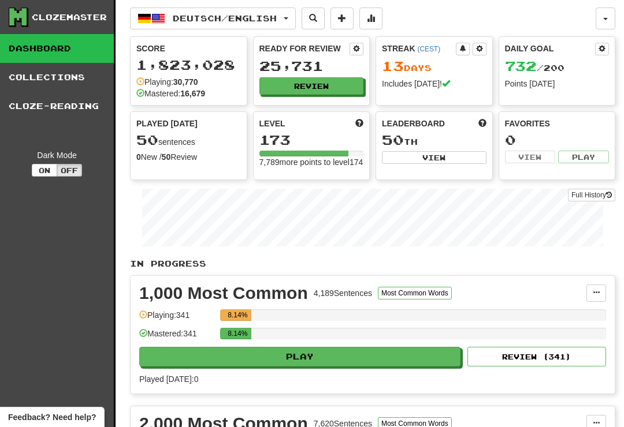
click at [319, 88] on button "Review" at bounding box center [311, 85] width 105 height 17
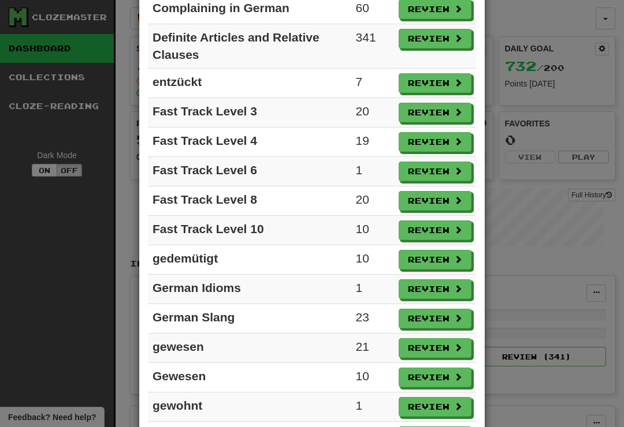
scroll to position [612, 0]
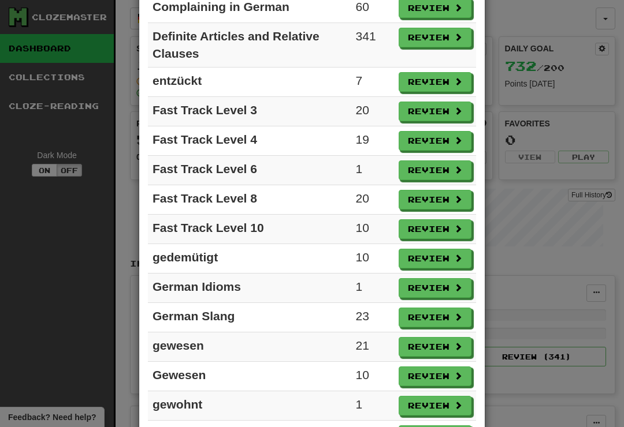
click at [436, 233] on button "Review" at bounding box center [435, 229] width 73 height 20
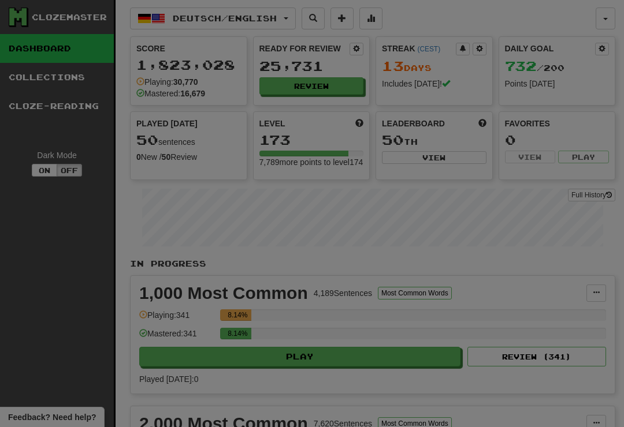
select select "**"
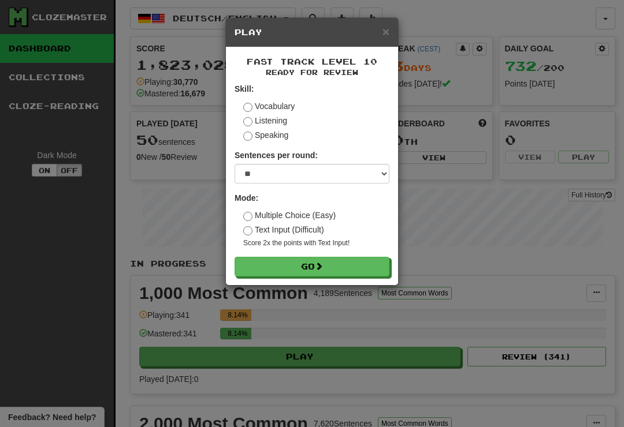
click at [362, 259] on button "Go" at bounding box center [312, 267] width 155 height 20
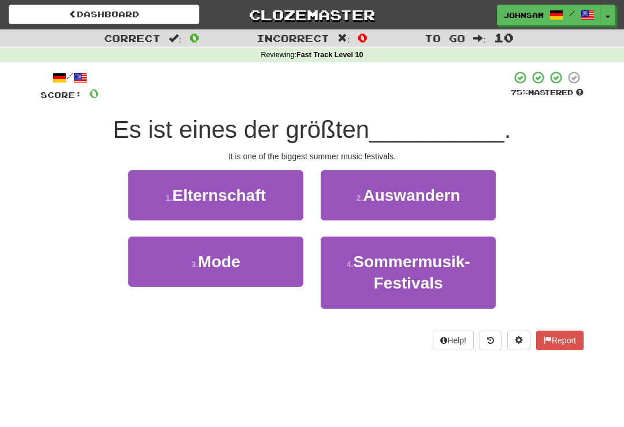
click at [379, 278] on span "Sommermusik-Festivals" at bounding box center [411, 272] width 117 height 39
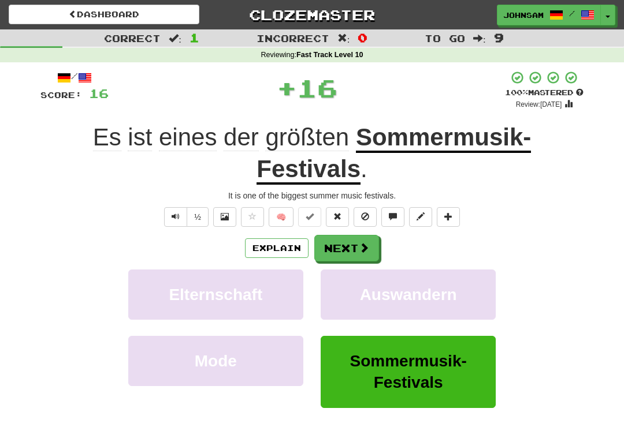
click at [355, 252] on button "Next" at bounding box center [346, 248] width 65 height 27
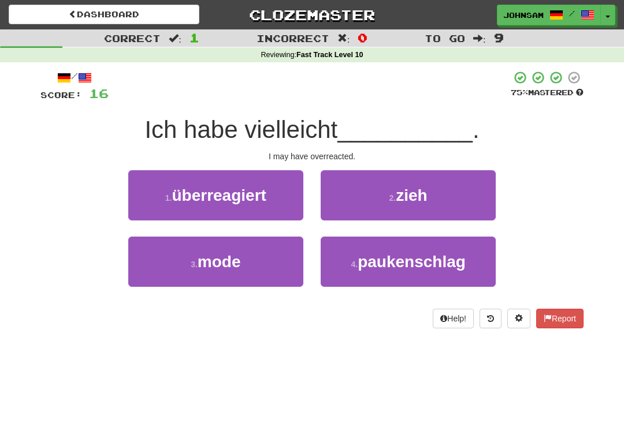
click at [257, 202] on span "überreagiert" at bounding box center [219, 196] width 94 height 18
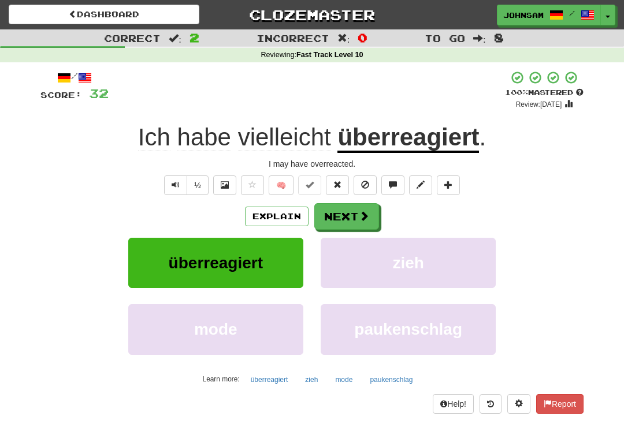
click at [355, 214] on button "Next" at bounding box center [346, 216] width 65 height 27
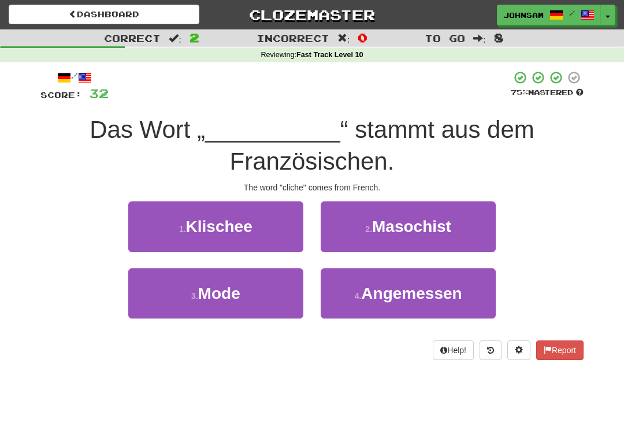
click at [262, 232] on button "1 . Klischee" at bounding box center [215, 227] width 175 height 50
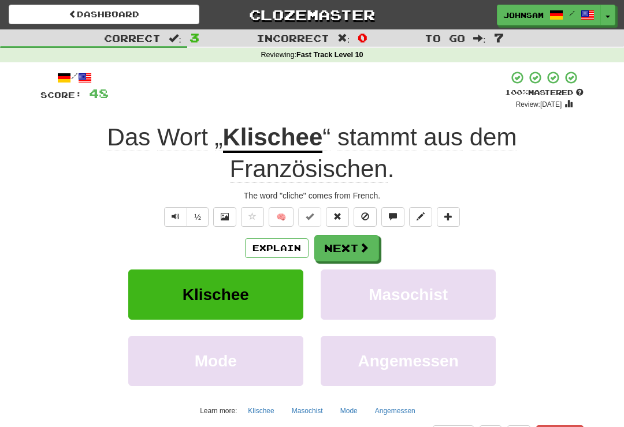
click at [351, 244] on button "Next" at bounding box center [346, 248] width 65 height 27
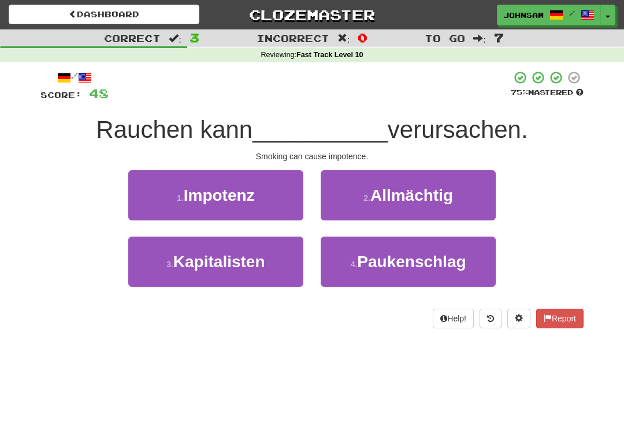
click at [254, 209] on button "1 . Impotenz" at bounding box center [215, 195] width 175 height 50
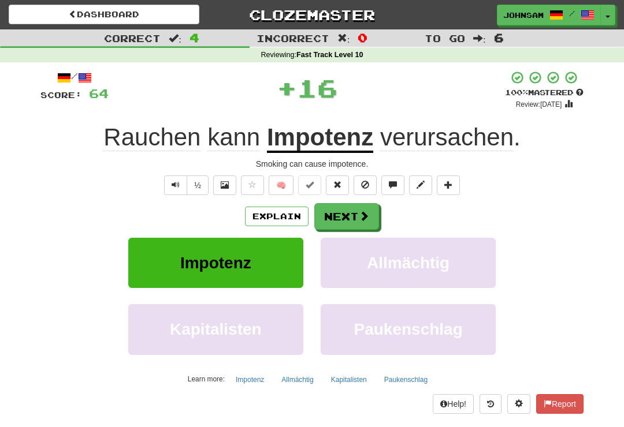
click at [352, 217] on button "Next" at bounding box center [346, 216] width 65 height 27
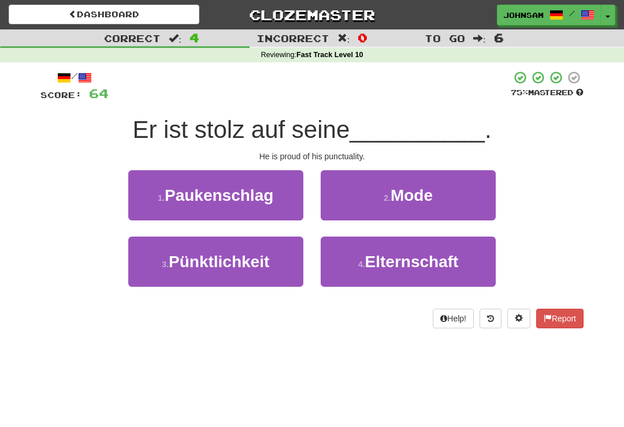
click at [248, 267] on span "Pünktlichkeit" at bounding box center [219, 262] width 101 height 18
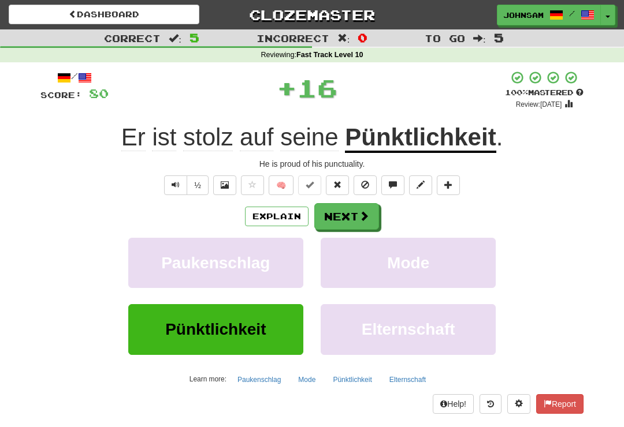
click at [352, 217] on button "Next" at bounding box center [346, 216] width 65 height 27
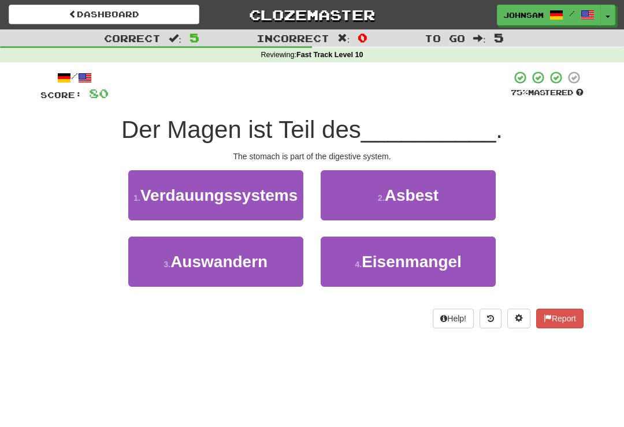
click at [268, 199] on span "Verdauungssystems" at bounding box center [218, 196] width 157 height 18
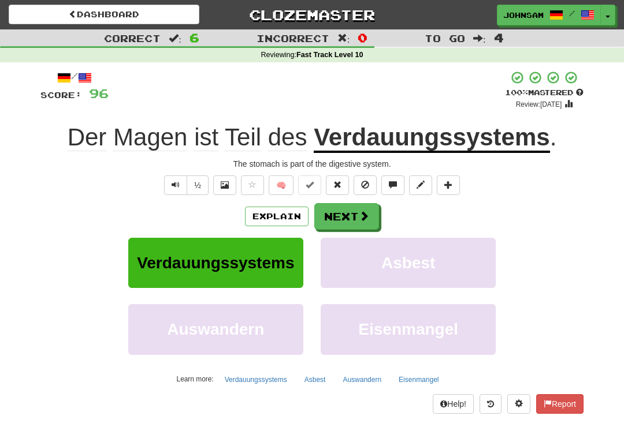
click at [354, 218] on button "Next" at bounding box center [346, 216] width 65 height 27
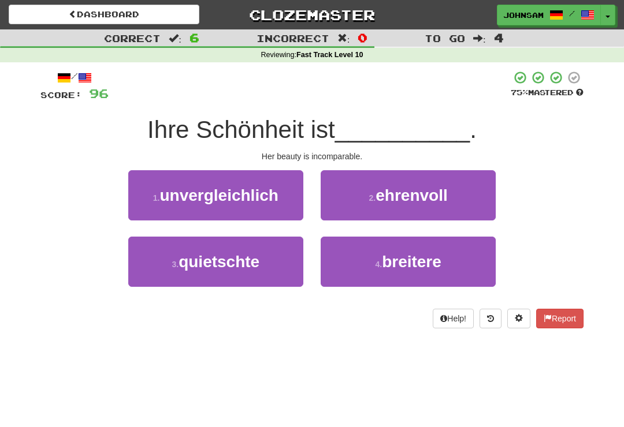
click at [264, 197] on span "unvergleichlich" at bounding box center [218, 196] width 118 height 18
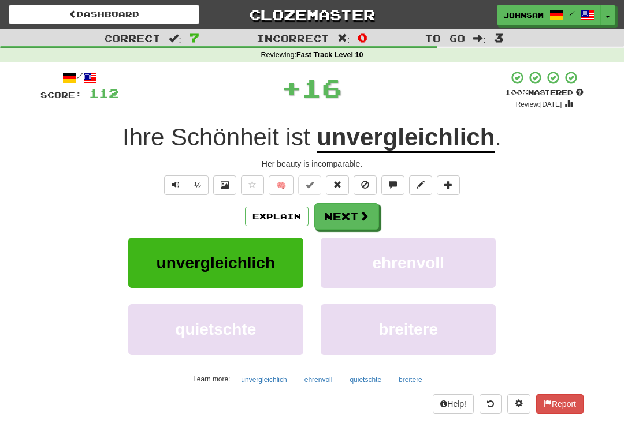
click at [357, 212] on button "Next" at bounding box center [346, 216] width 65 height 27
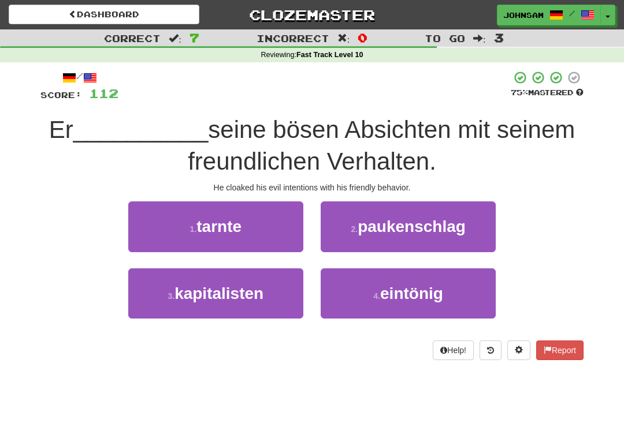
click at [244, 239] on button "1 . tarnte" at bounding box center [215, 227] width 175 height 50
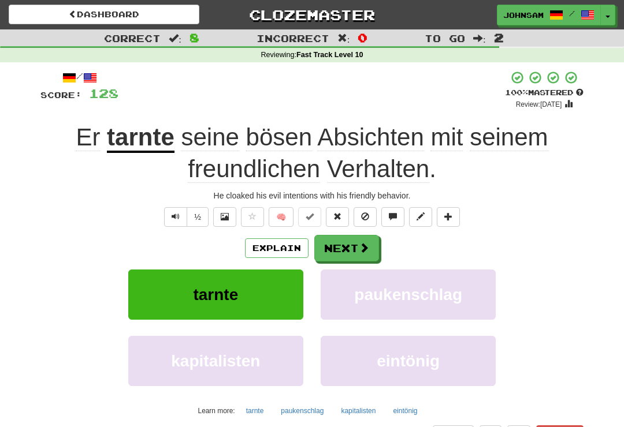
click at [354, 248] on button "Next" at bounding box center [346, 248] width 65 height 27
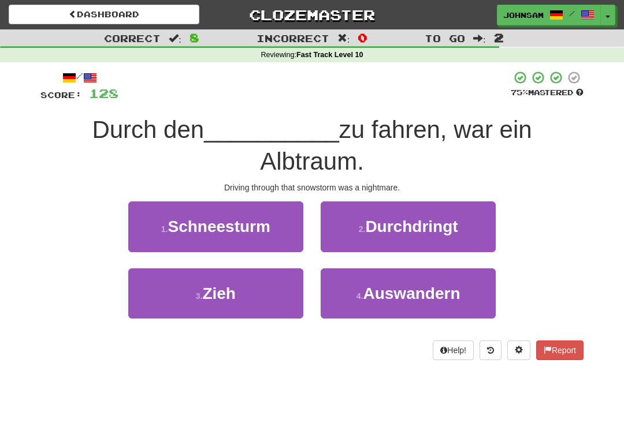
click at [256, 232] on span "Schneesturm" at bounding box center [219, 227] width 102 height 18
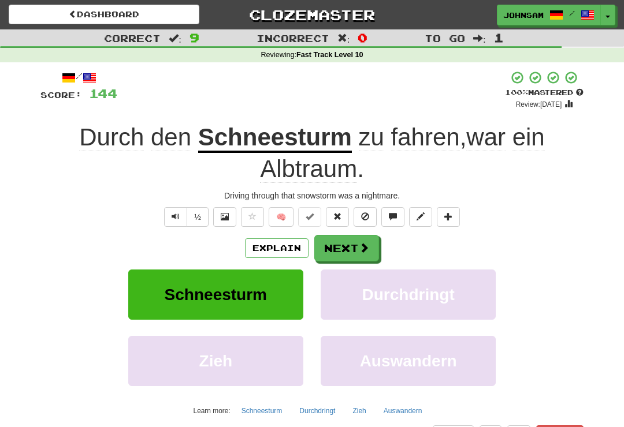
click at [345, 248] on button "Next" at bounding box center [346, 248] width 65 height 27
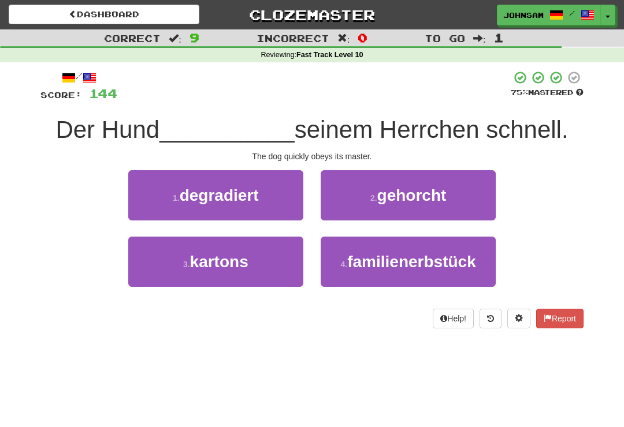
click at [408, 196] on span "gehorcht" at bounding box center [411, 196] width 69 height 18
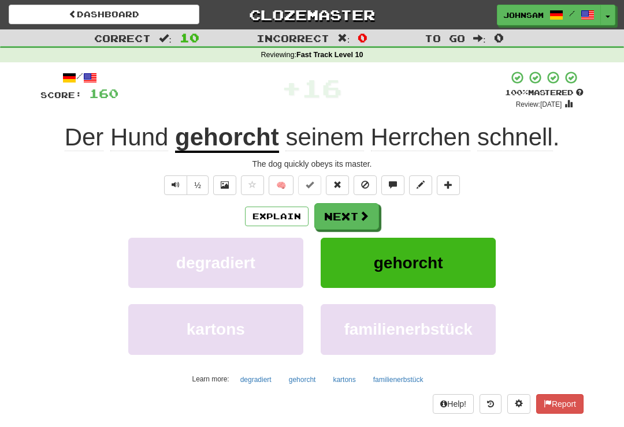
click at [353, 213] on button "Next" at bounding box center [346, 216] width 65 height 27
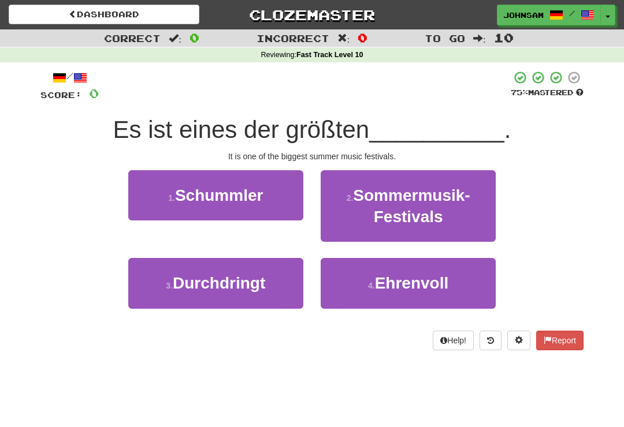
scroll to position [40, 0]
